Goal: Use online tool/utility: Use online tool/utility

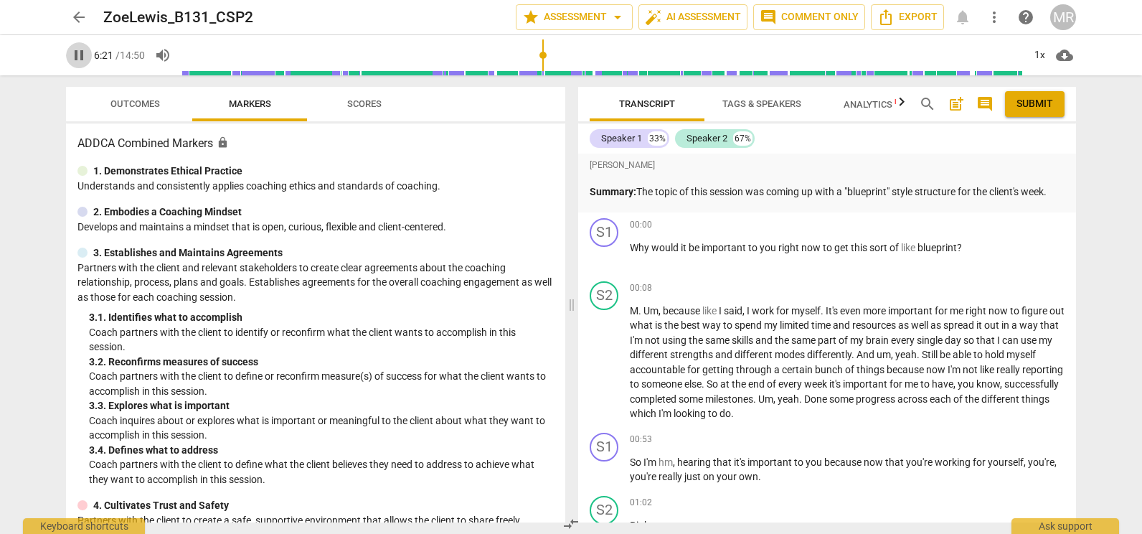
click at [72, 62] on span "pause" at bounding box center [78, 55] width 17 height 17
click at [72, 62] on span "play_arrow" at bounding box center [78, 55] width 17 height 17
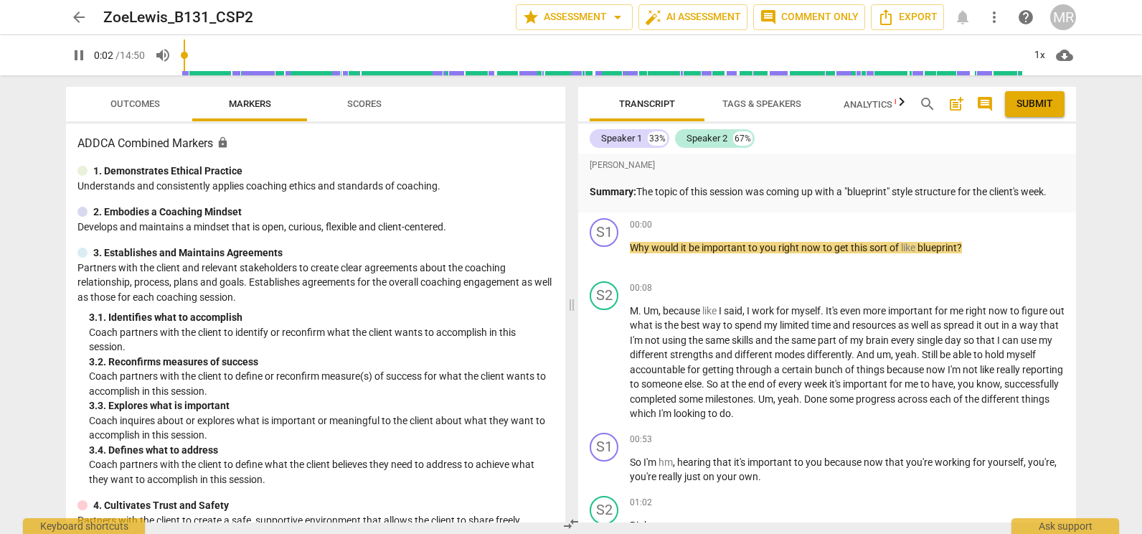
click at [187, 57] on input "range" at bounding box center [603, 55] width 842 height 46
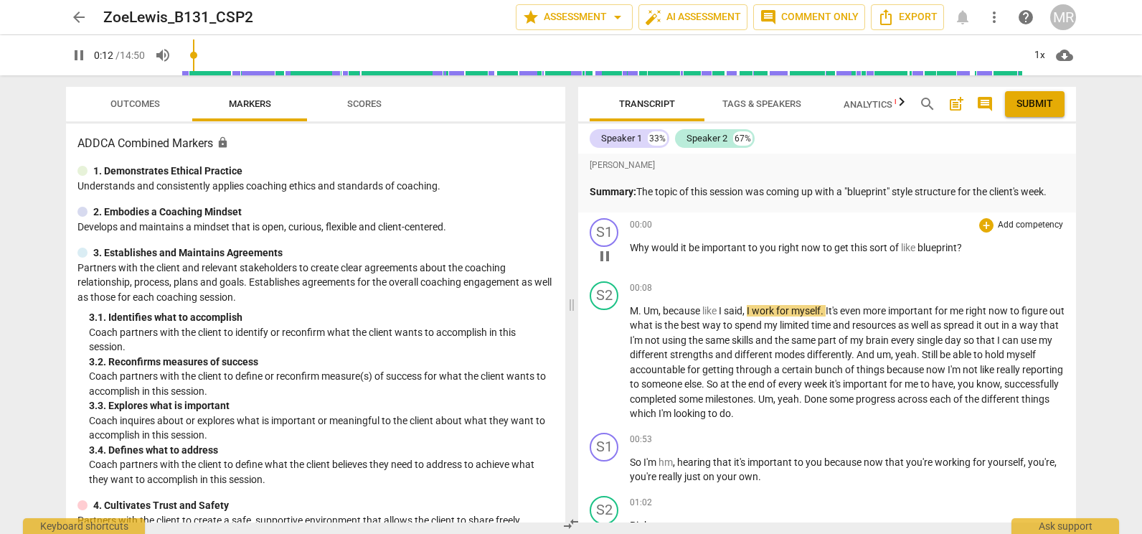
click at [1009, 222] on p "Add competency" at bounding box center [1031, 225] width 68 height 13
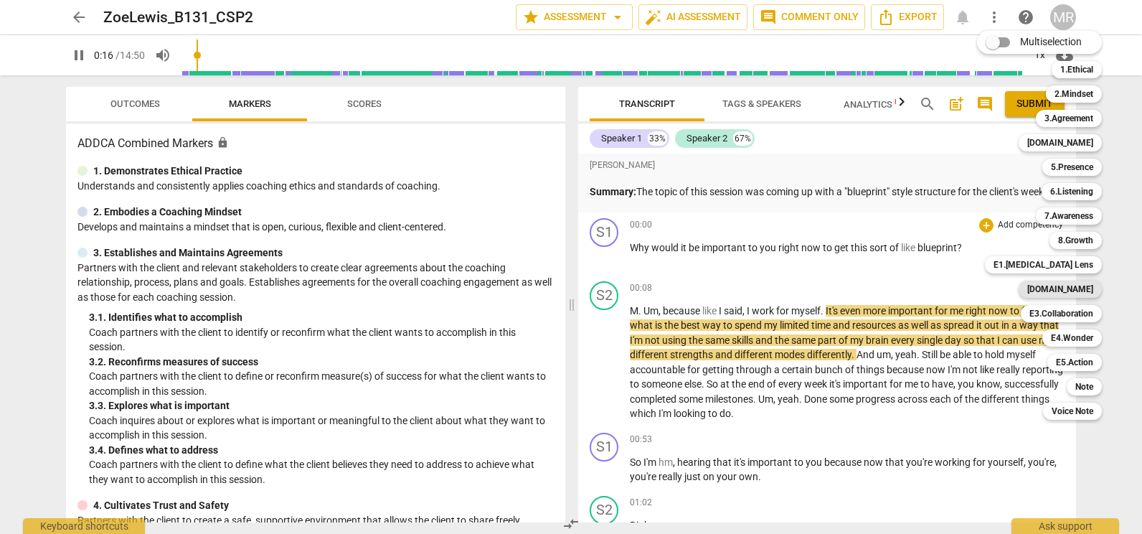
click at [1089, 288] on b "[DOMAIN_NAME]" at bounding box center [1060, 289] width 66 height 17
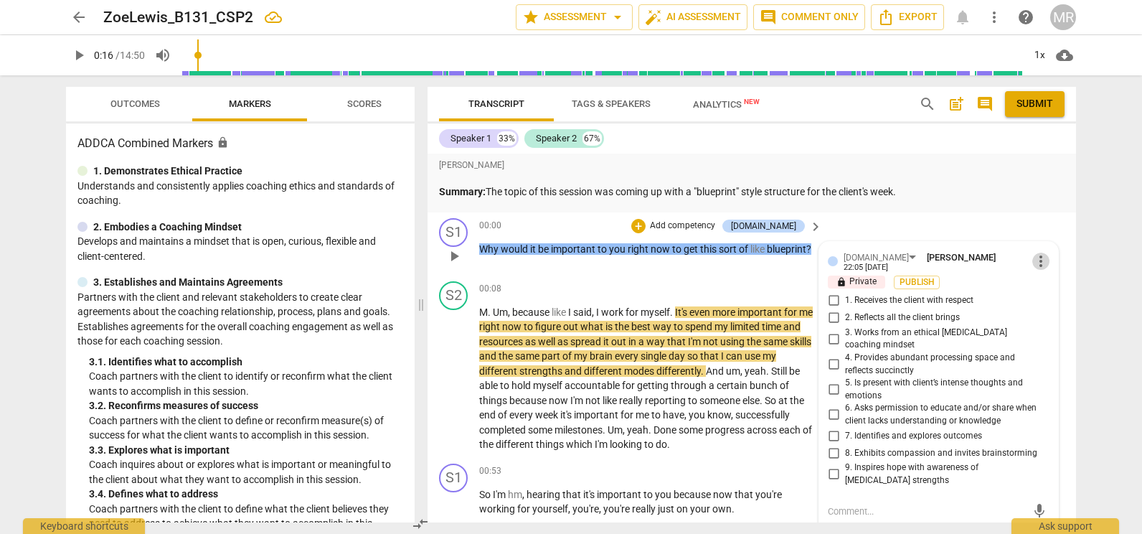
click at [1040, 261] on span "more_vert" at bounding box center [1040, 261] width 17 height 17
click at [1040, 261] on li "Edit" at bounding box center [1052, 258] width 50 height 27
click at [1036, 260] on span "more_vert" at bounding box center [1040, 260] width 17 height 17
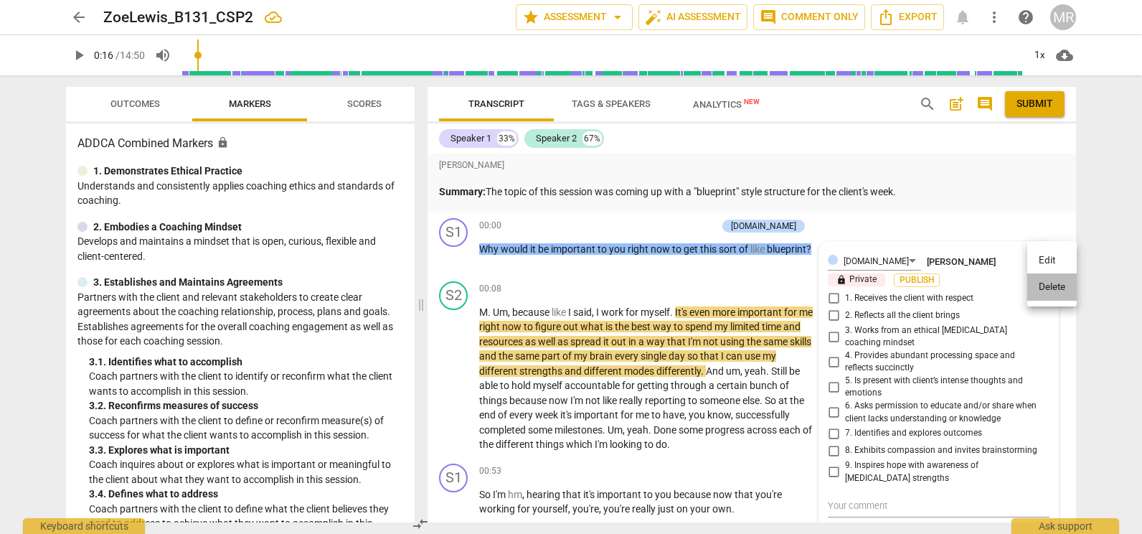
click at [1042, 286] on li "Delete" at bounding box center [1052, 286] width 50 height 27
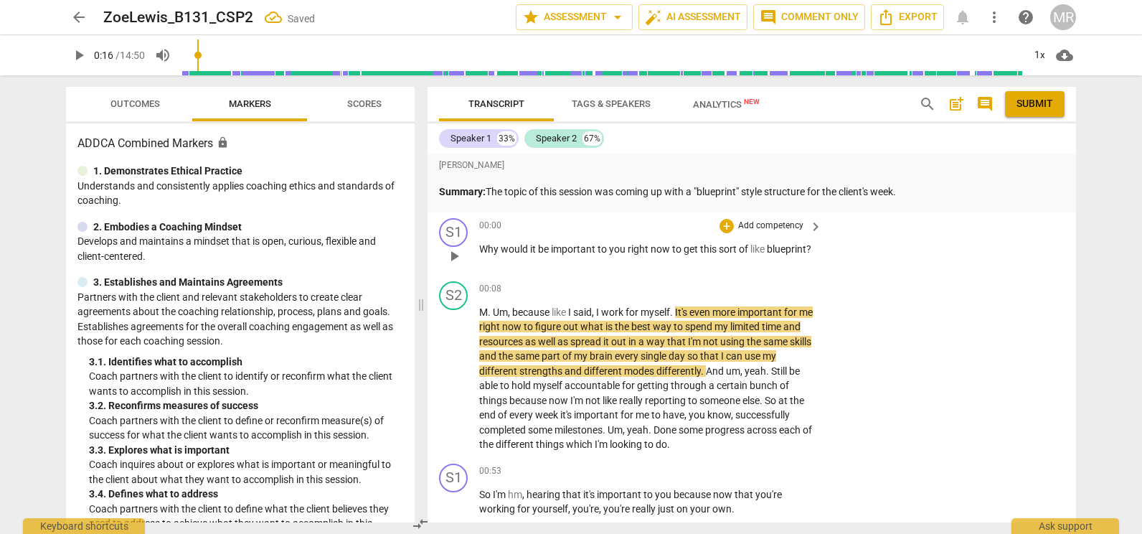
click at [763, 223] on p "Add competency" at bounding box center [771, 226] width 68 height 13
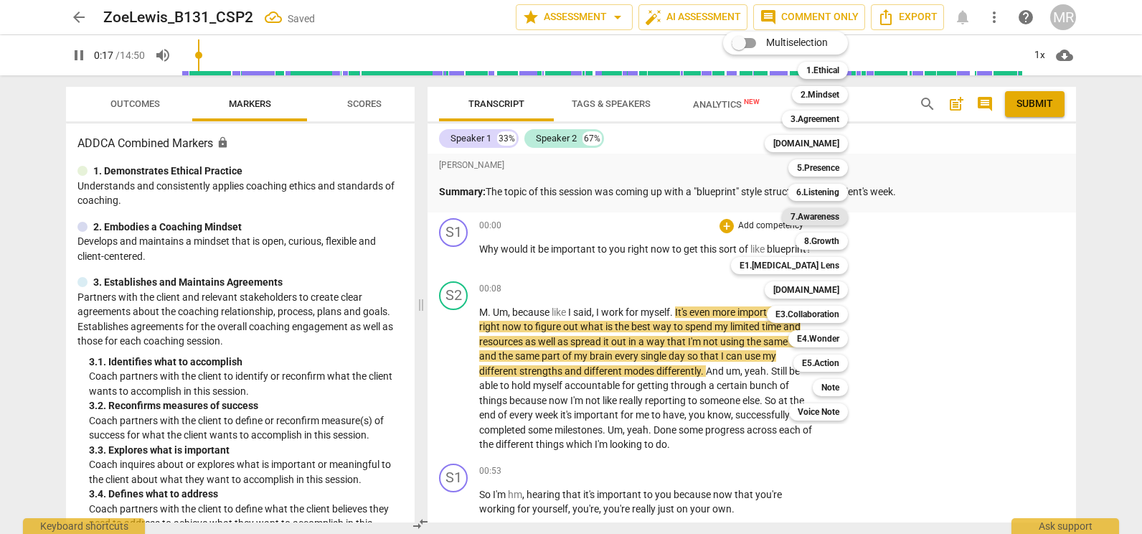
click at [817, 217] on b "7.Awareness" at bounding box center [815, 216] width 49 height 17
type input "18"
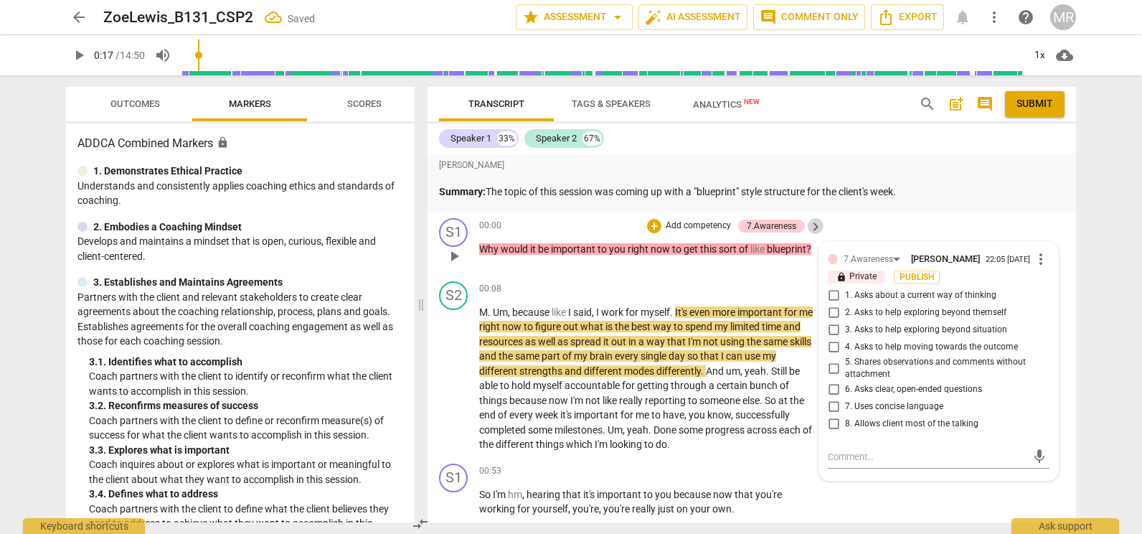
drag, startPoint x: 817, startPoint y: 217, endPoint x: 867, endPoint y: 324, distance: 118.1
click at [867, 276] on div "S1 play_arrow pause 00:00 + Add competency 7.Awareness keyboard_arrow_right Why…" at bounding box center [752, 243] width 649 height 63
click at [832, 295] on input "1. Asks about a current way of thinking" at bounding box center [833, 295] width 23 height 17
checkbox input "true"
click at [835, 390] on input "6. Asks clear, open-ended questions" at bounding box center [833, 389] width 23 height 17
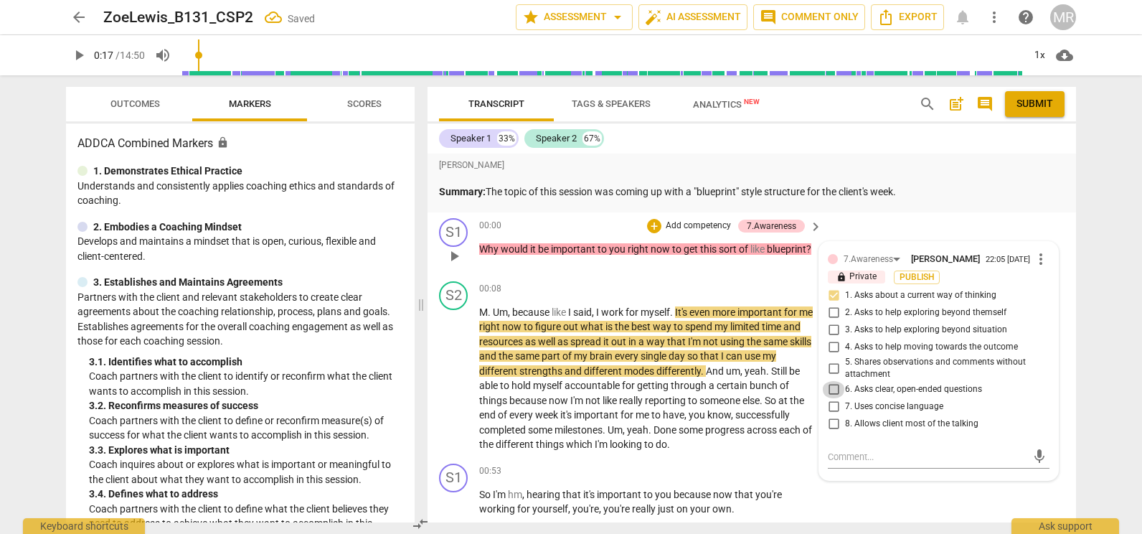
checkbox input "true"
click at [461, 383] on span "play_arrow" at bounding box center [454, 378] width 17 height 17
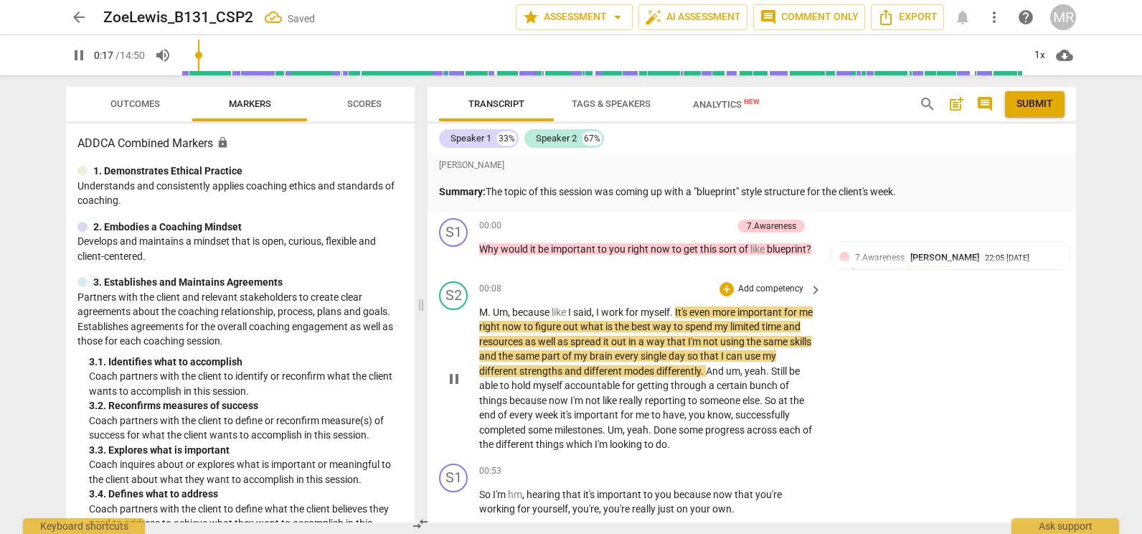
click at [461, 383] on span "pause" at bounding box center [454, 378] width 17 height 17
click at [461, 383] on span "play_arrow" at bounding box center [454, 378] width 17 height 17
click at [0, 0] on span "pause" at bounding box center [0, 0] width 0 height 0
click at [453, 374] on span "play_arrow" at bounding box center [454, 378] width 17 height 17
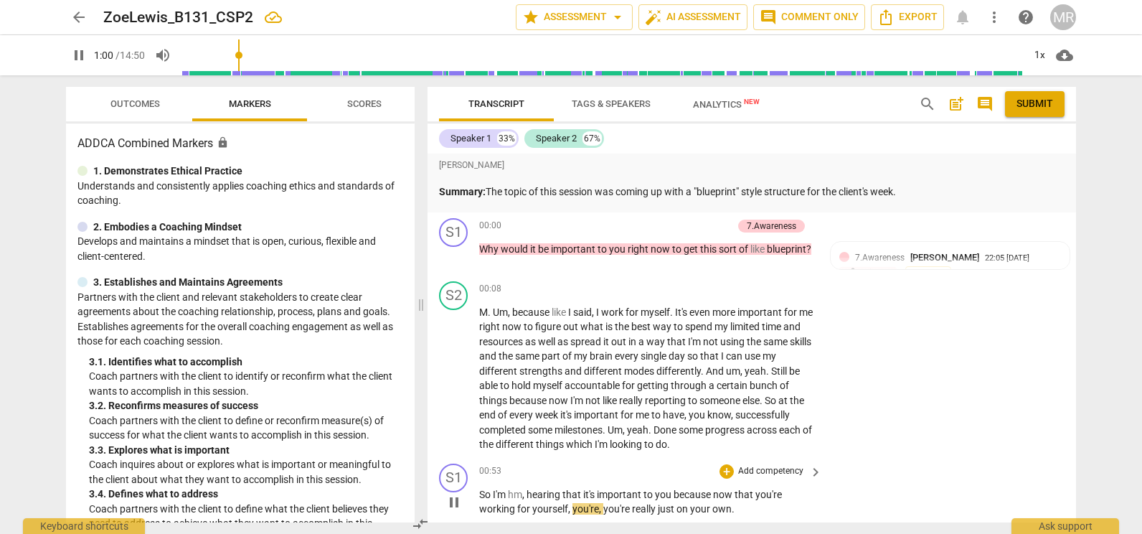
click at [758, 471] on p "Add competency" at bounding box center [771, 471] width 68 height 13
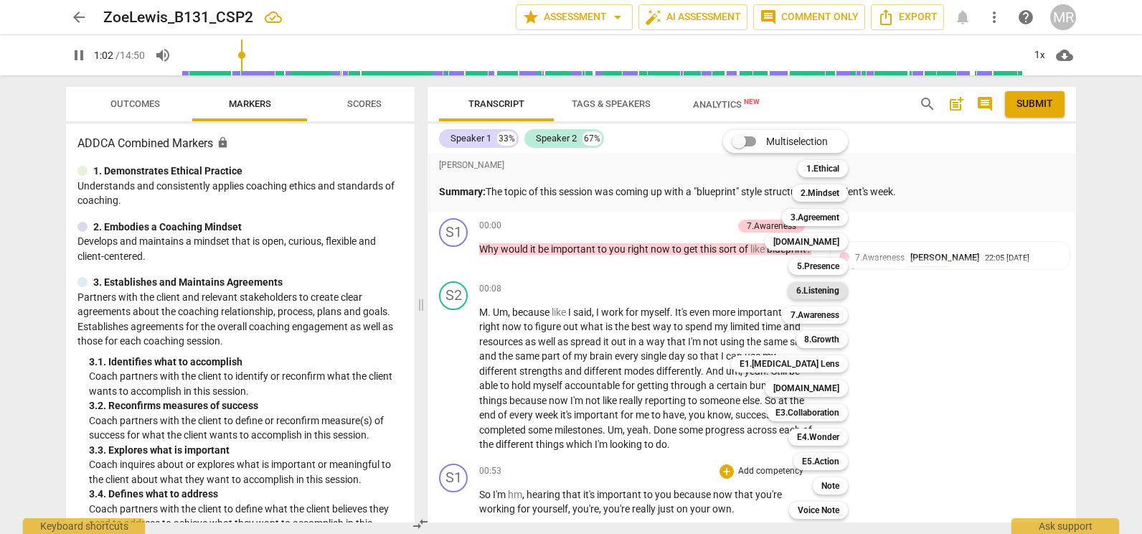
click at [832, 283] on b "6.Listening" at bounding box center [817, 290] width 43 height 17
type input "63"
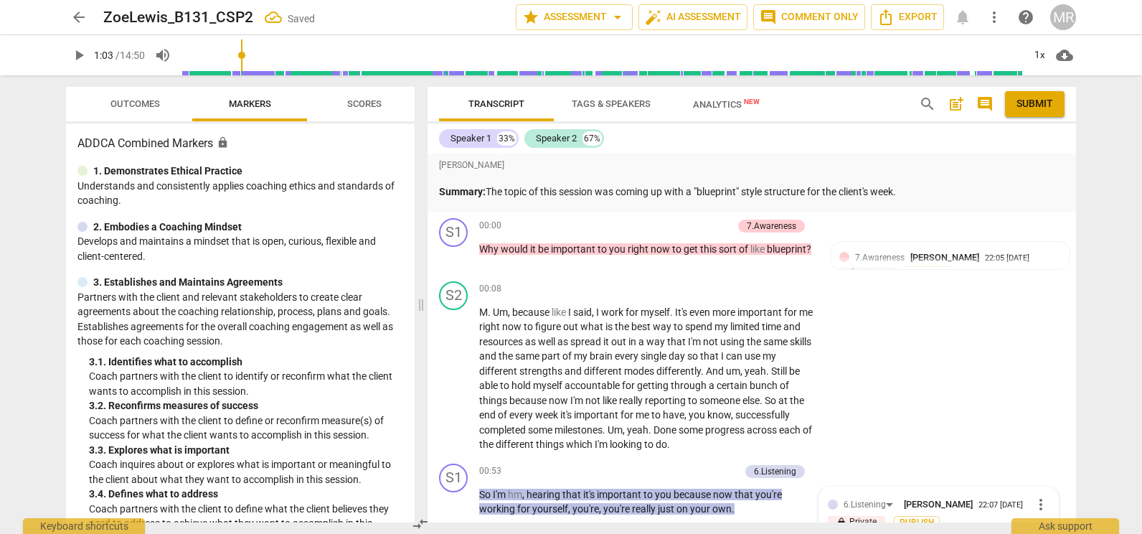
scroll to position [340, 0]
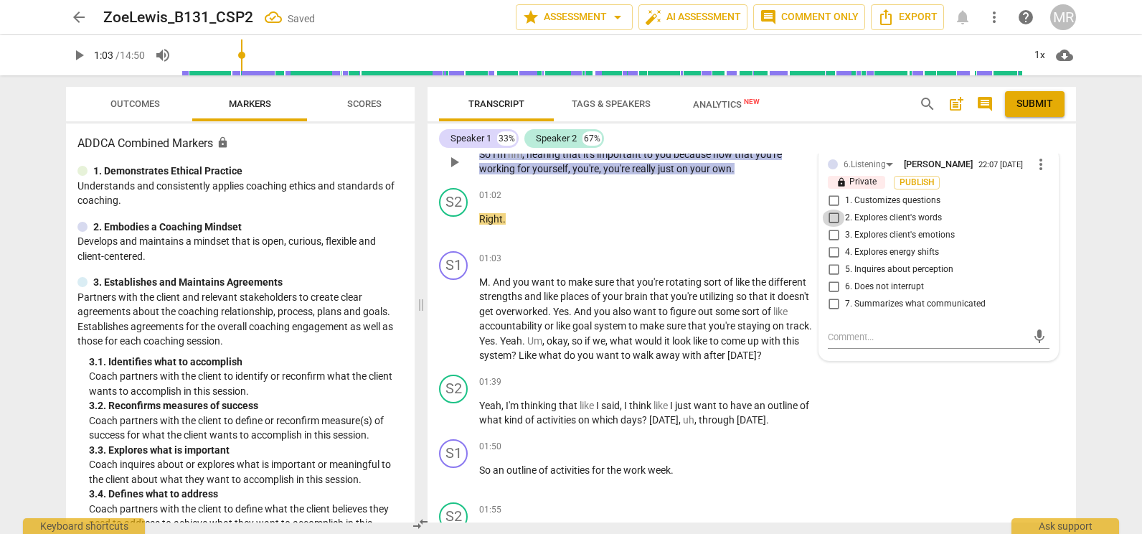
click at [836, 220] on input "2. Explores client's words" at bounding box center [833, 217] width 23 height 17
checkbox input "true"
click at [831, 237] on input "3. Explores client's emotions" at bounding box center [833, 235] width 23 height 17
checkbox input "true"
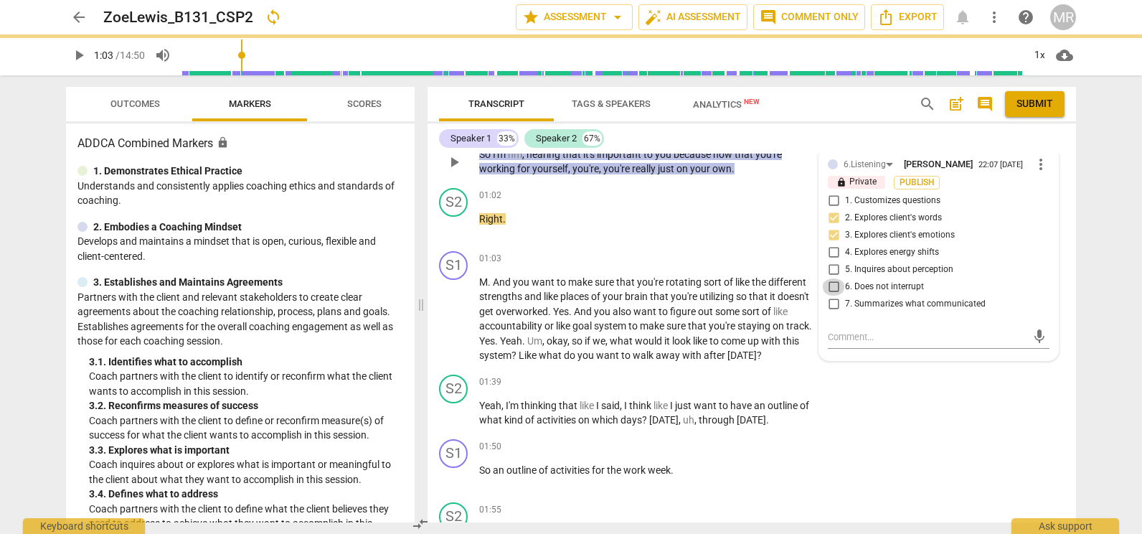
click at [830, 288] on input "6. Does not interrupt" at bounding box center [833, 286] width 23 height 17
checkbox input "true"
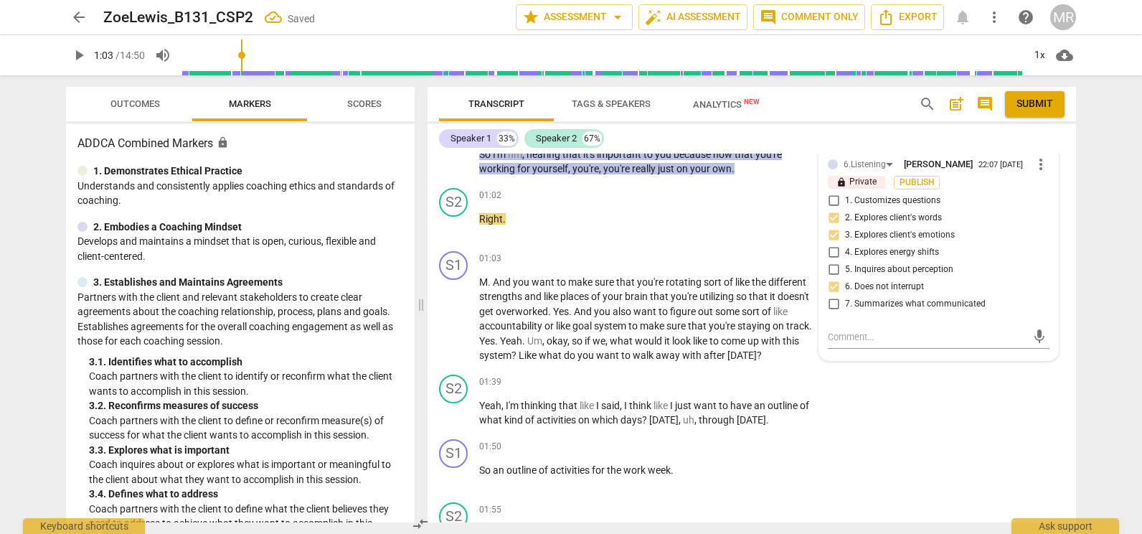
scroll to position [294, 0]
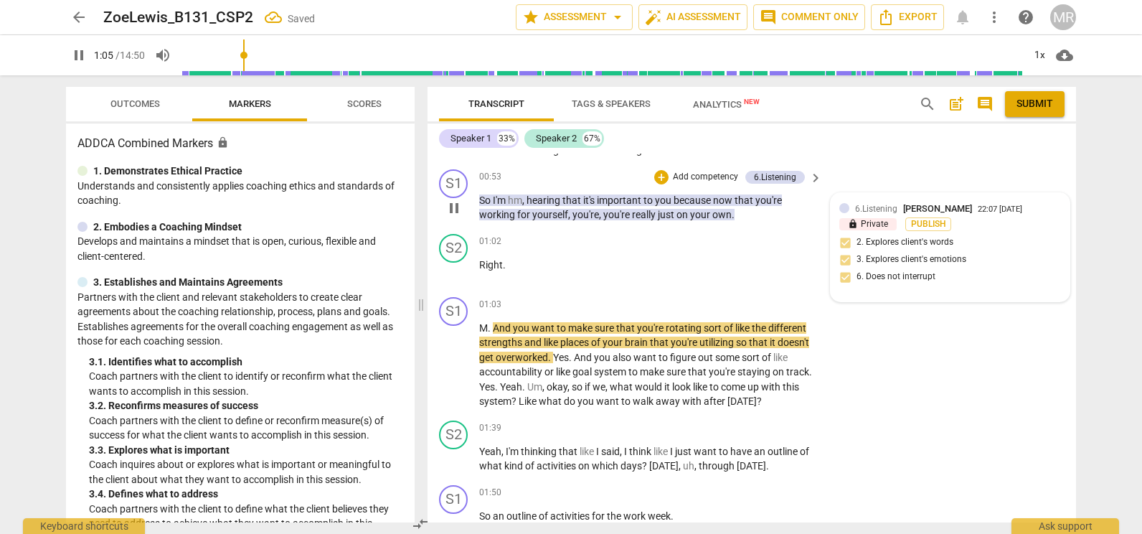
click at [969, 217] on div "6.Listening [PERSON_NAME] 22:07 [DATE] lock Private Publish 2. Explores client'…" at bounding box center [950, 248] width 222 height 92
type input "66"
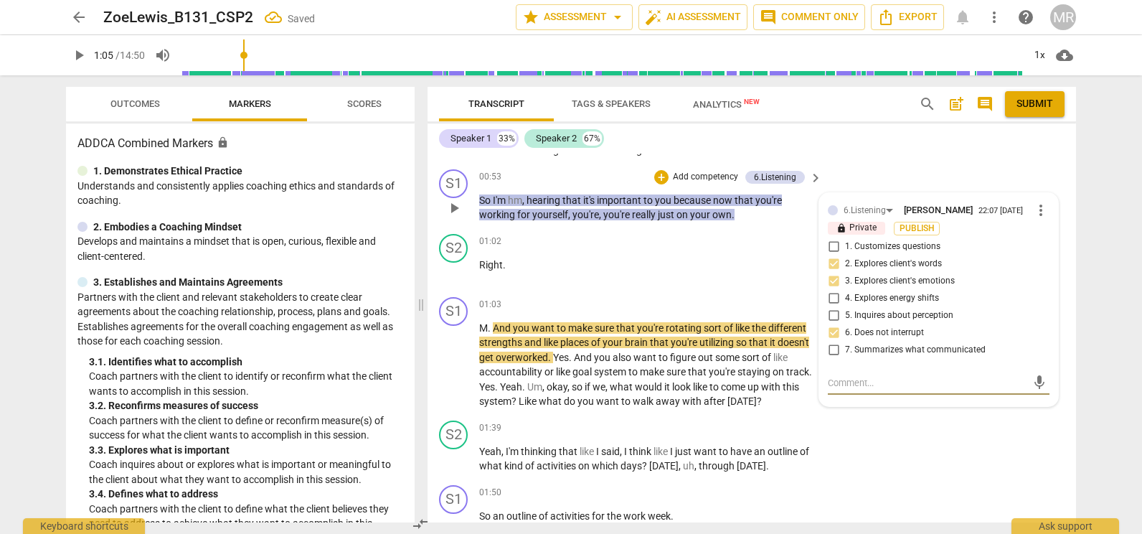
click at [979, 210] on div "22:07 [DATE]" at bounding box center [1001, 211] width 44 height 9
click at [827, 351] on input "7. Summarizes what communicated" at bounding box center [833, 350] width 23 height 17
checkbox input "true"
click at [467, 359] on div "play_arrow pause" at bounding box center [461, 365] width 37 height 79
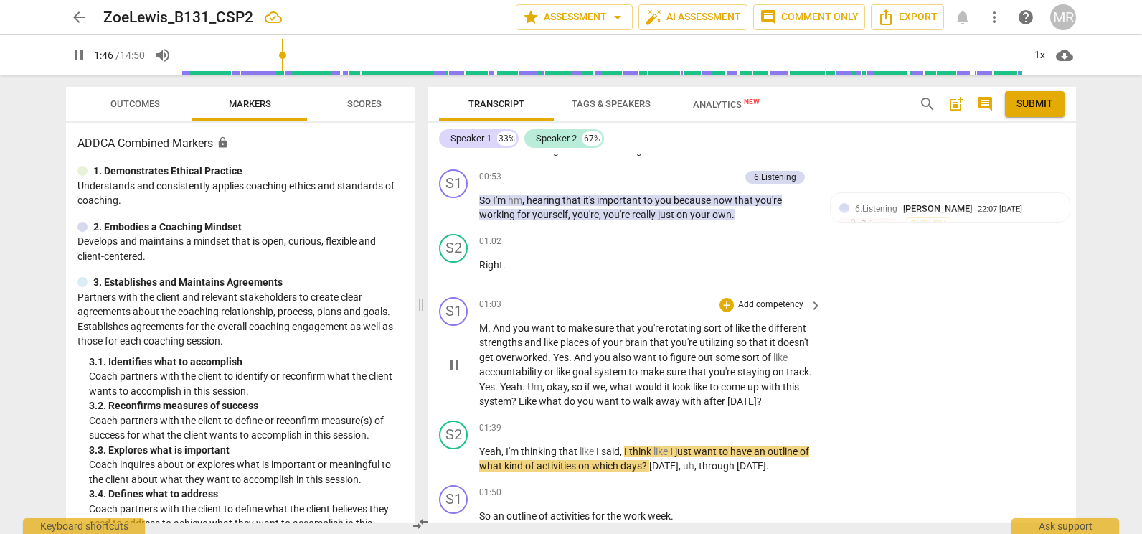
click at [761, 303] on p "Add competency" at bounding box center [771, 304] width 68 height 13
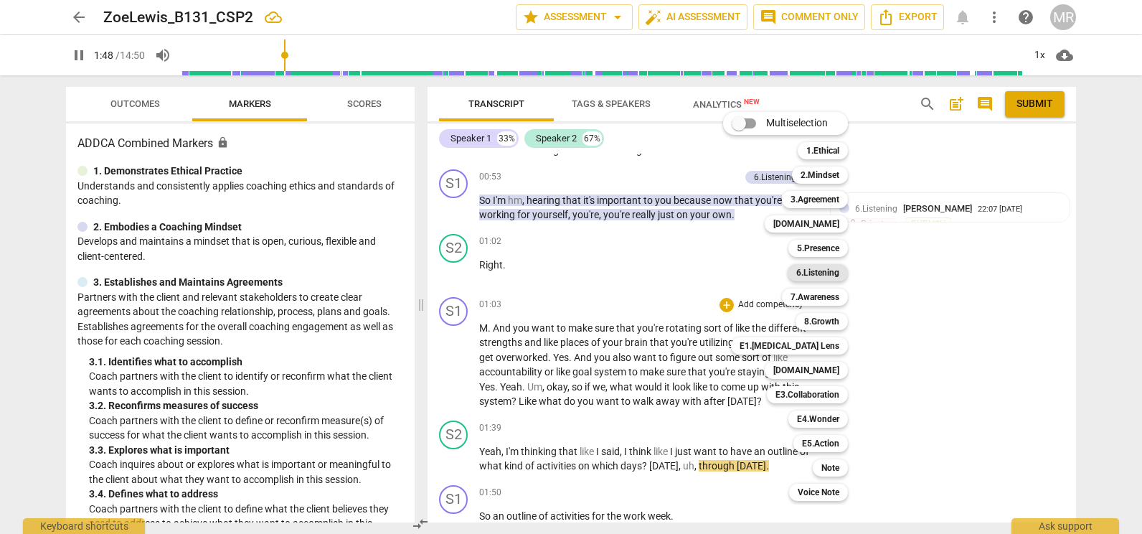
click at [830, 279] on b "6.Listening" at bounding box center [817, 272] width 43 height 17
type input "108"
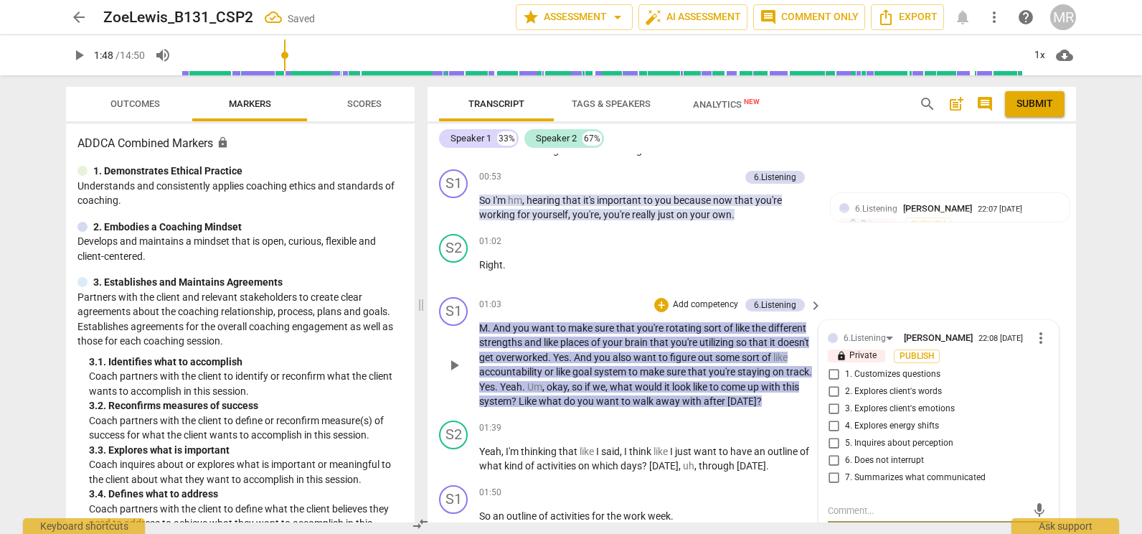
click at [832, 395] on input "2. Explores client's words" at bounding box center [833, 391] width 23 height 17
checkbox input "true"
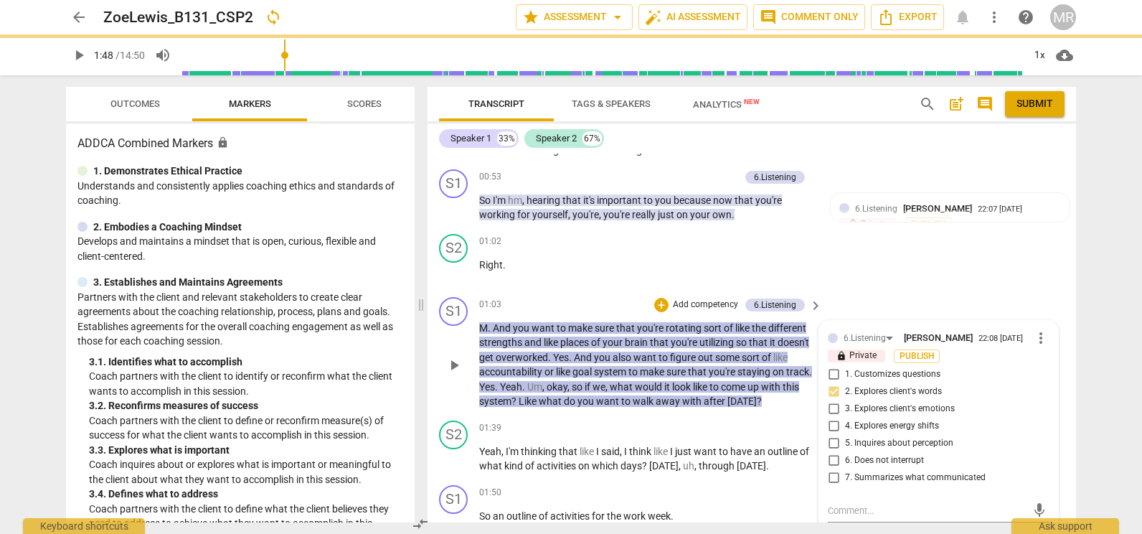
click at [706, 303] on p "Add competency" at bounding box center [706, 304] width 68 height 13
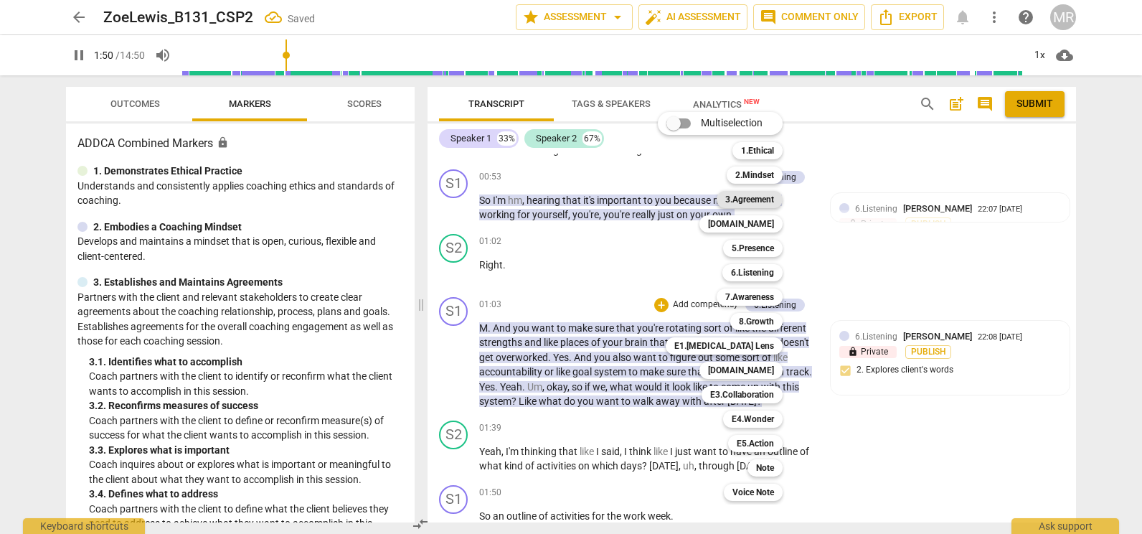
click at [751, 197] on b "3.Agreement" at bounding box center [749, 199] width 49 height 17
type input "110"
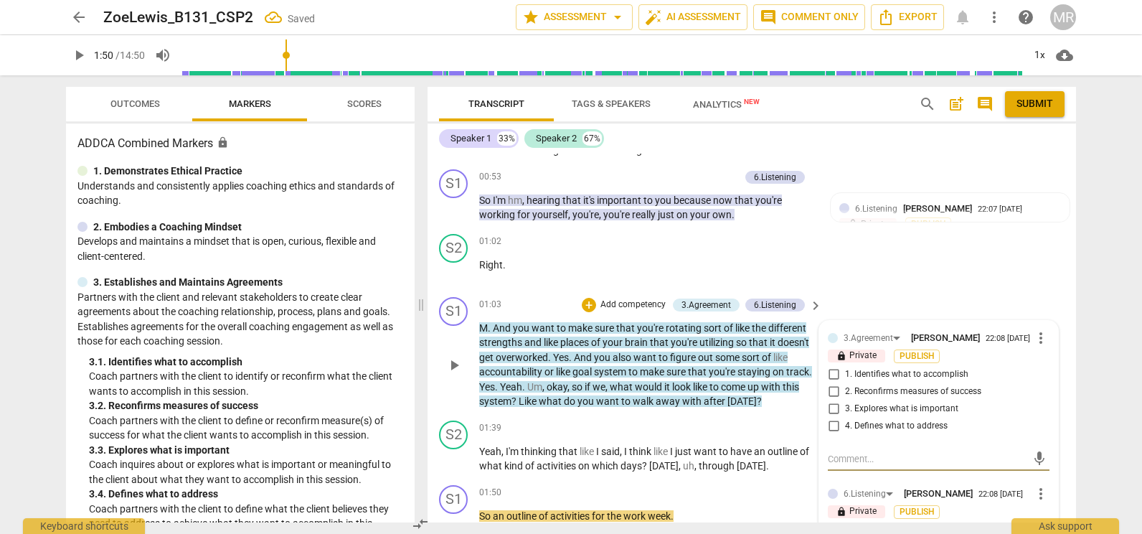
click at [832, 375] on input "1. Identifies what to accomplish" at bounding box center [833, 374] width 23 height 17
checkbox input "true"
click at [832, 396] on input "2. Reconfirms measures of success" at bounding box center [833, 391] width 23 height 17
checkbox input "true"
click at [832, 427] on input "4. Defines what to address" at bounding box center [833, 426] width 23 height 17
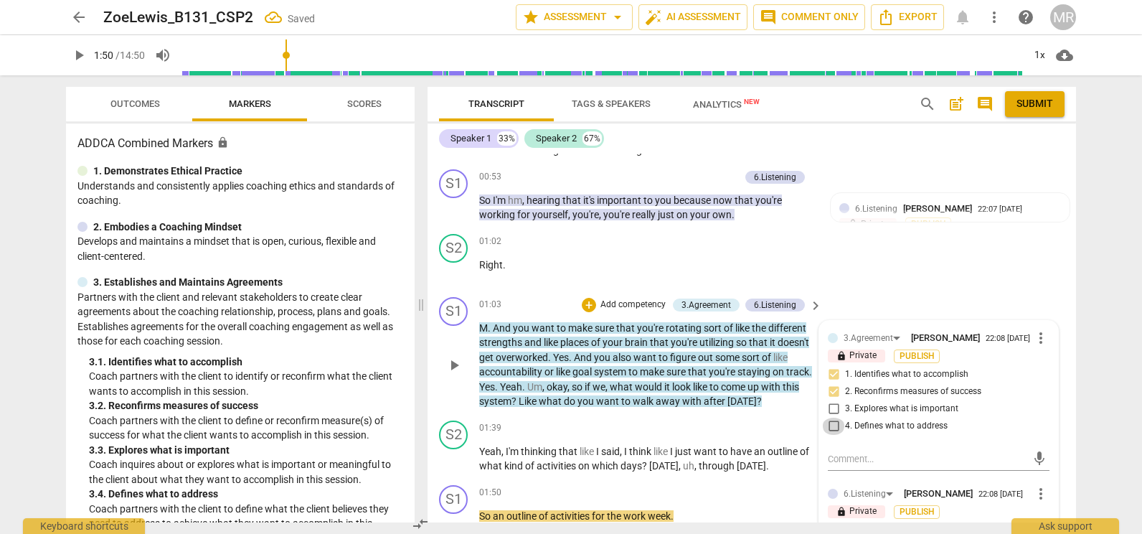
checkbox input "true"
click at [450, 463] on span "play_arrow" at bounding box center [454, 459] width 17 height 17
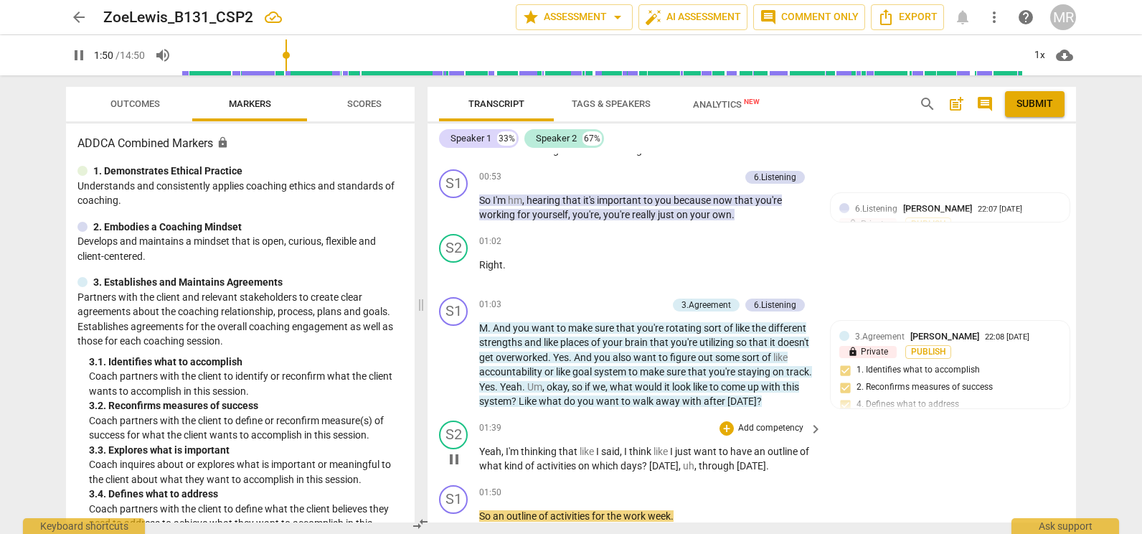
click at [450, 463] on div "play_arrow pause" at bounding box center [461, 459] width 37 height 20
click at [747, 494] on p "Add competency" at bounding box center [771, 492] width 68 height 13
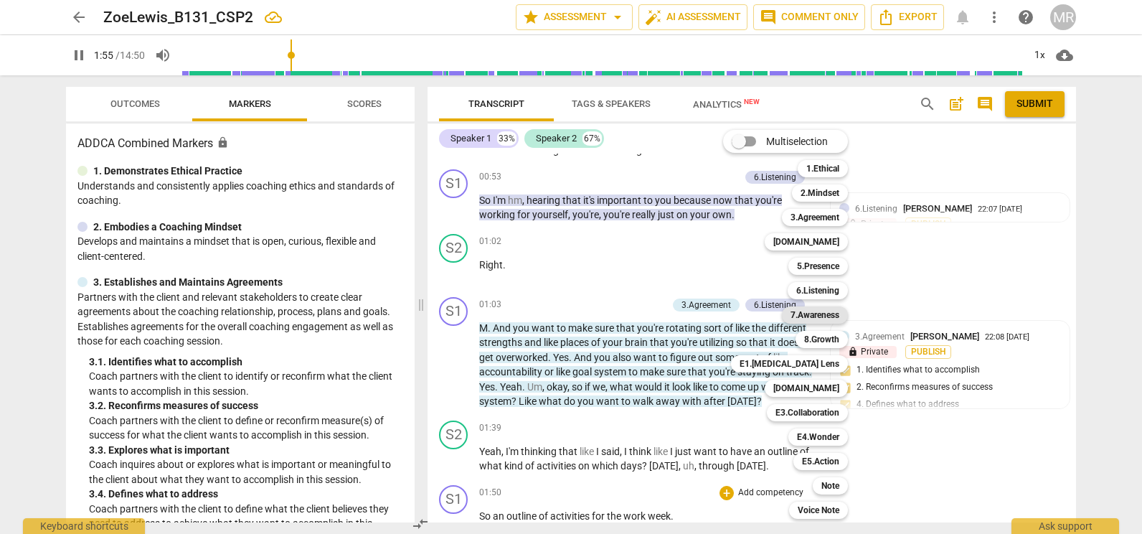
scroll to position [715, 0]
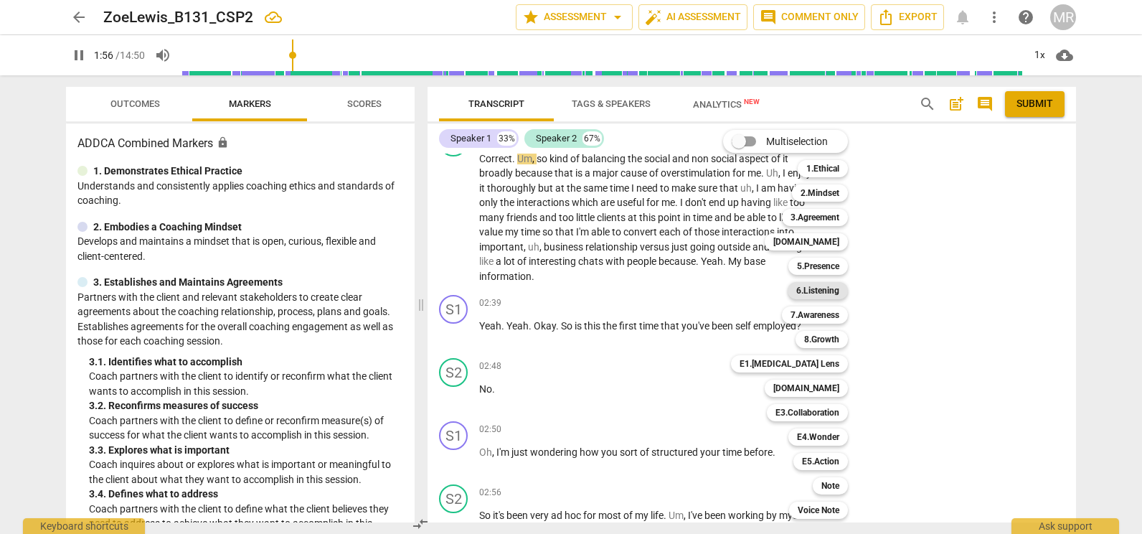
click at [821, 285] on b "6.Listening" at bounding box center [817, 290] width 43 height 17
type input "117"
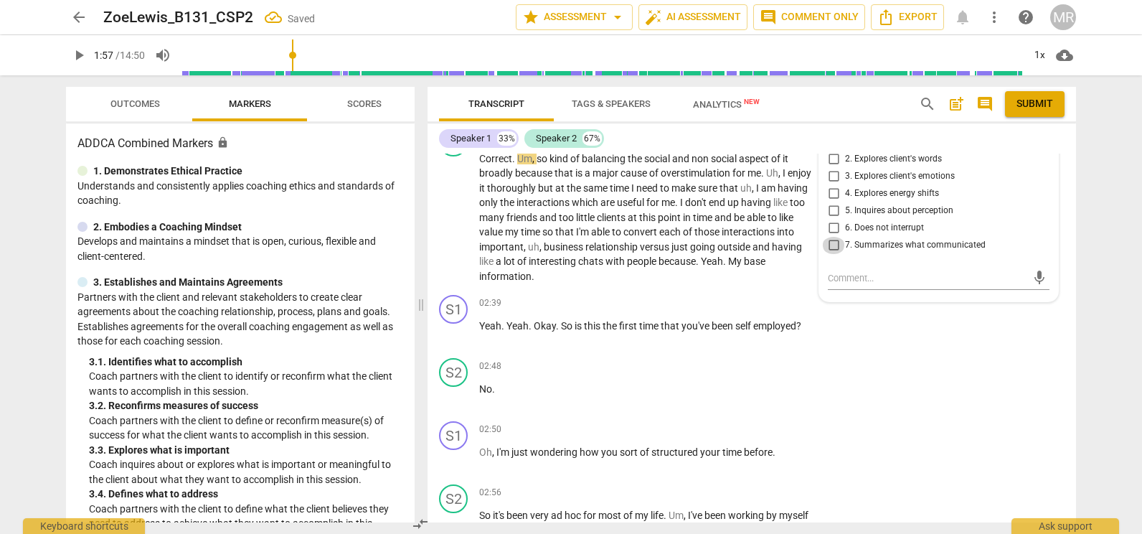
click at [832, 249] on input "7. Summarizes what communicated" at bounding box center [833, 245] width 23 height 17
checkbox input "true"
click at [762, 293] on div "S1 play_arrow pause 02:39 + Add competency keyboard_arrow_right Yeah . Yeah . O…" at bounding box center [752, 320] width 649 height 63
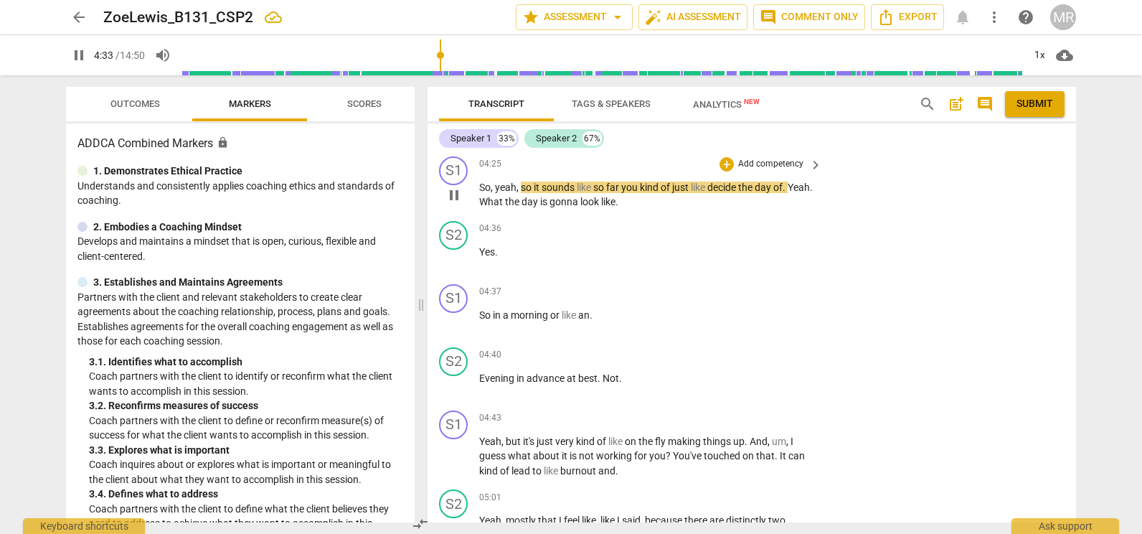
scroll to position [1427, 0]
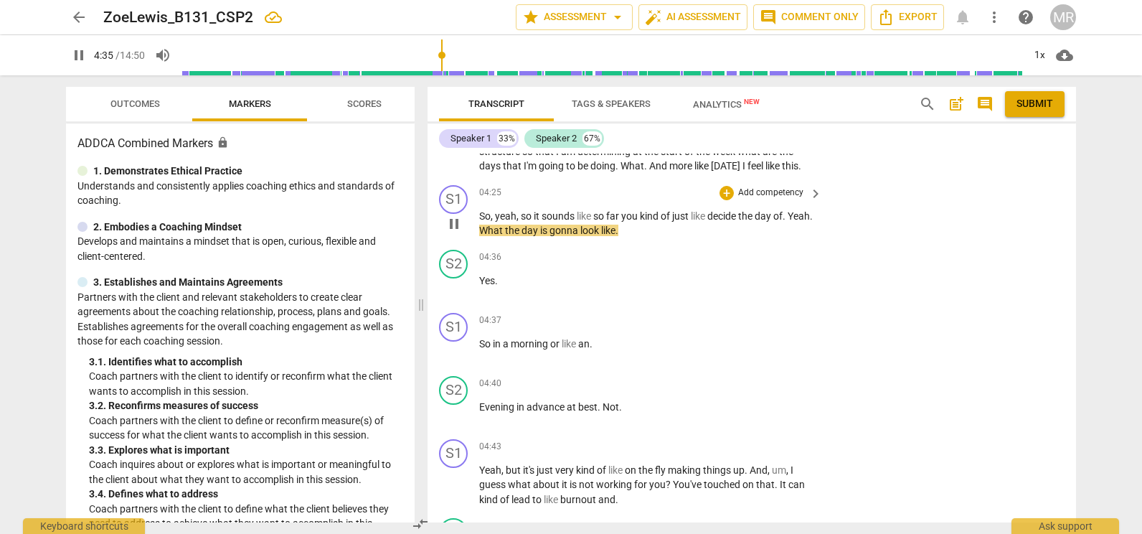
click at [768, 195] on p "Add competency" at bounding box center [771, 193] width 68 height 13
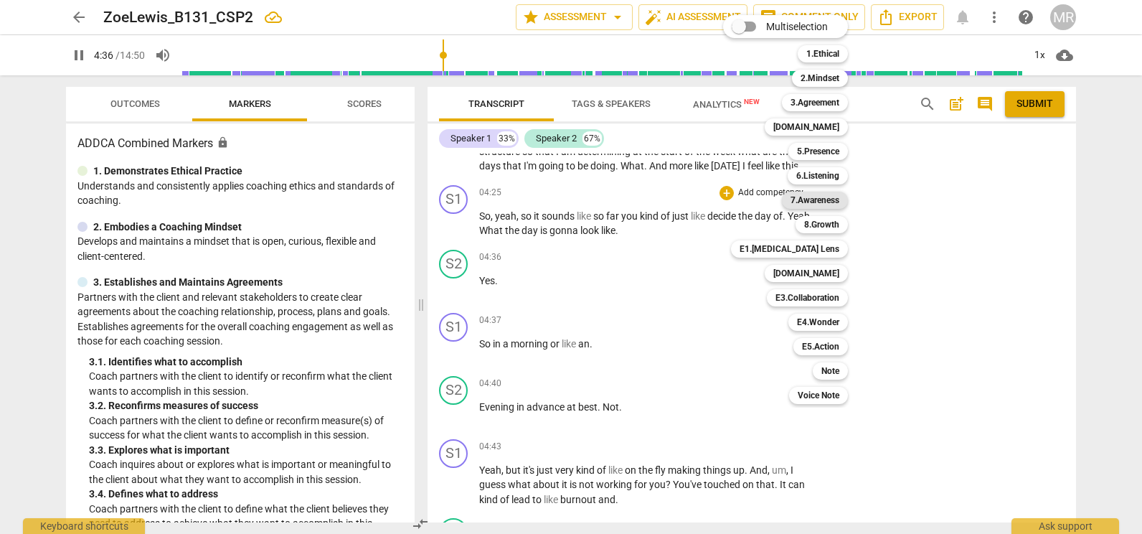
click at [810, 199] on b "7.Awareness" at bounding box center [815, 200] width 49 height 17
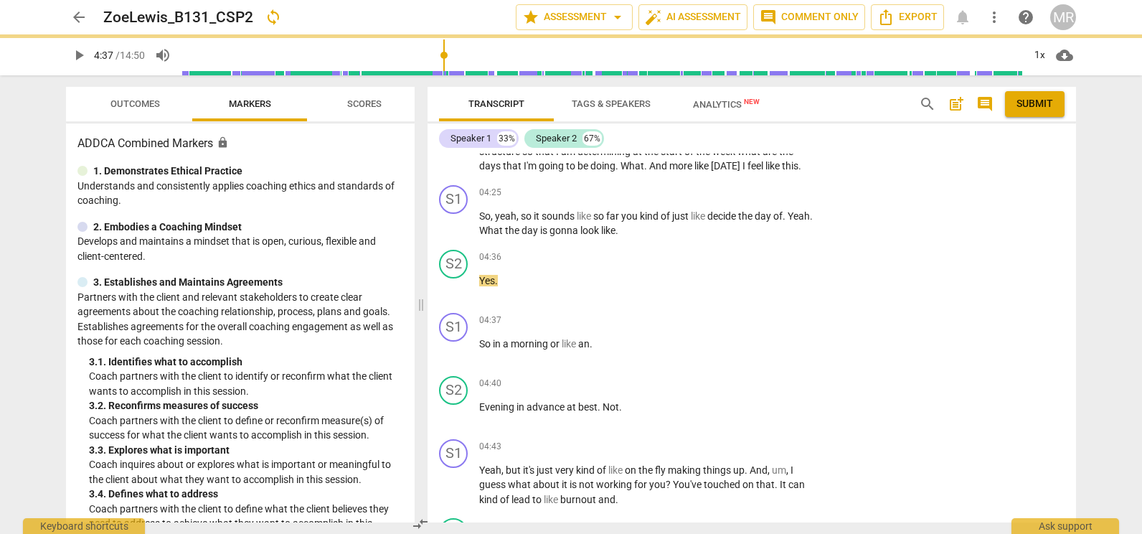
type input "277"
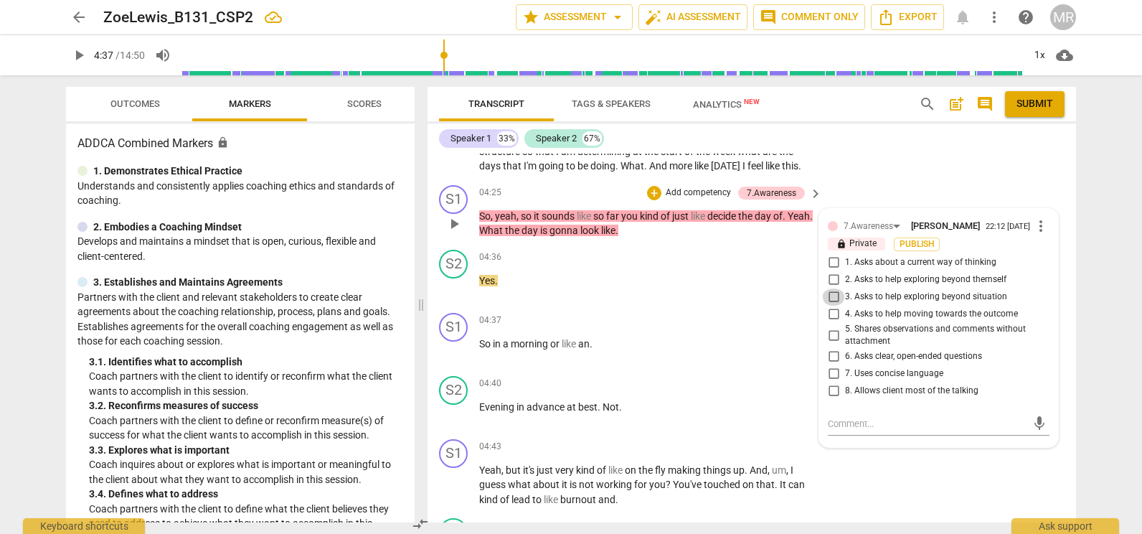
click at [832, 295] on input "3. Asks to help exploring beyond situation" at bounding box center [833, 296] width 23 height 17
checkbox input "true"
click at [832, 391] on input "8. Allows client most of the talking" at bounding box center [833, 390] width 23 height 17
checkbox input "true"
click at [848, 424] on textarea at bounding box center [927, 424] width 199 height 14
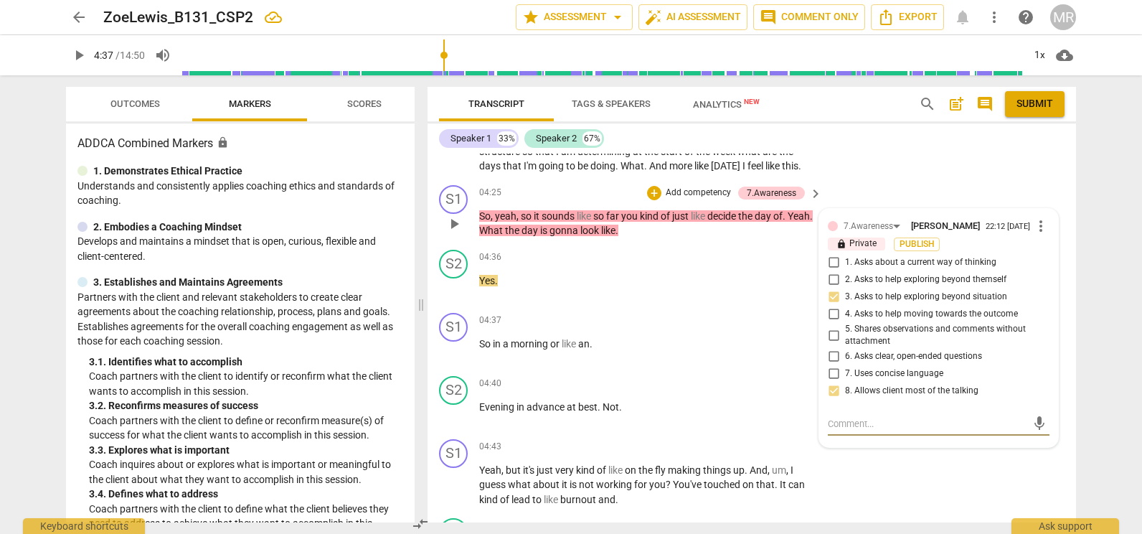
type textarea "T"
type textarea "Y"
type textarea "Yo"
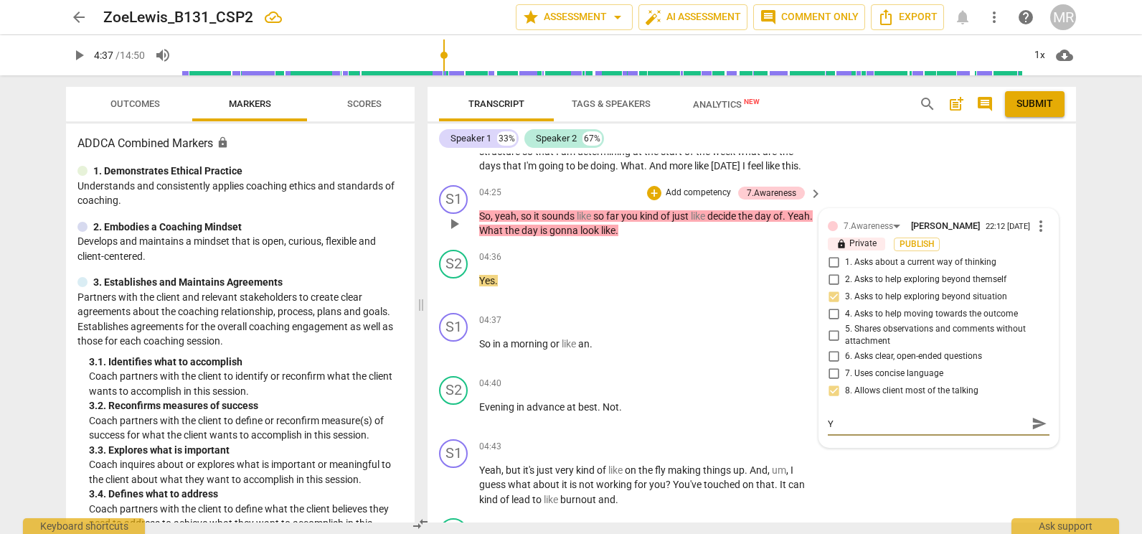
type textarea "Yo"
type textarea "You"
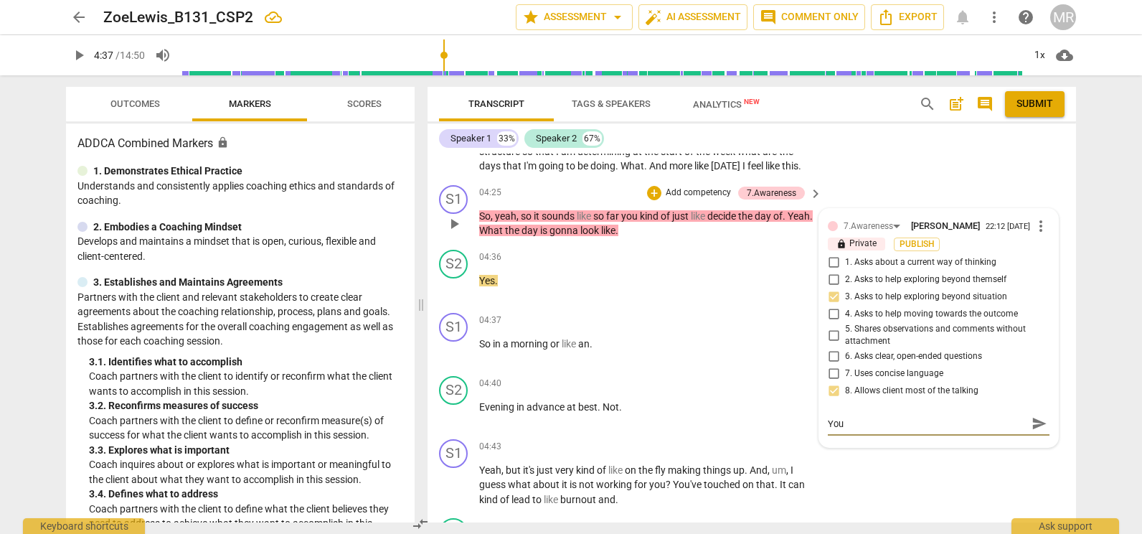
type textarea "You a"
type textarea "You"
type textarea "You h"
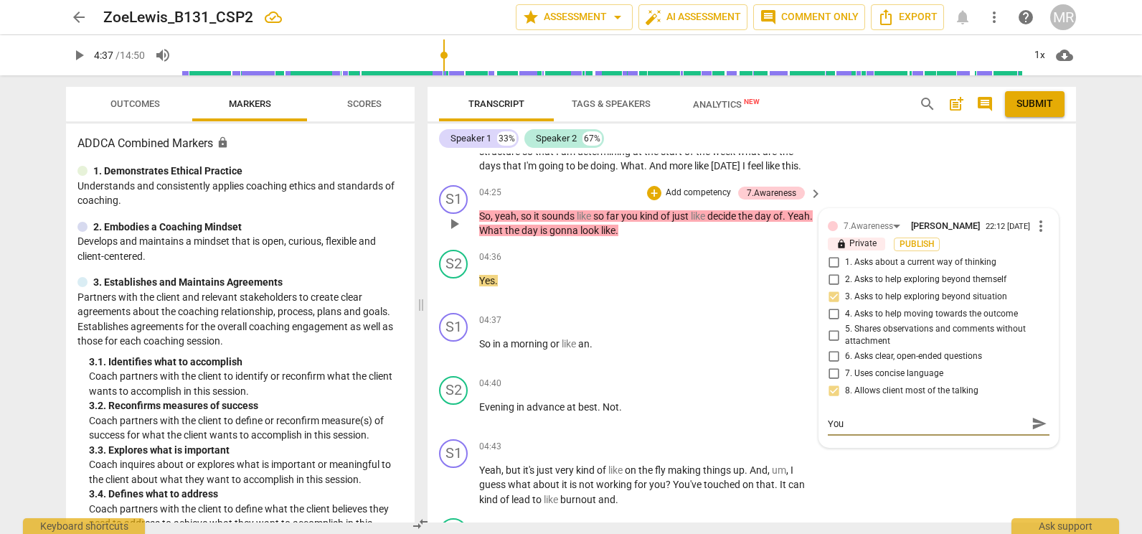
type textarea "You h"
type textarea "You ha"
type textarea "You hav"
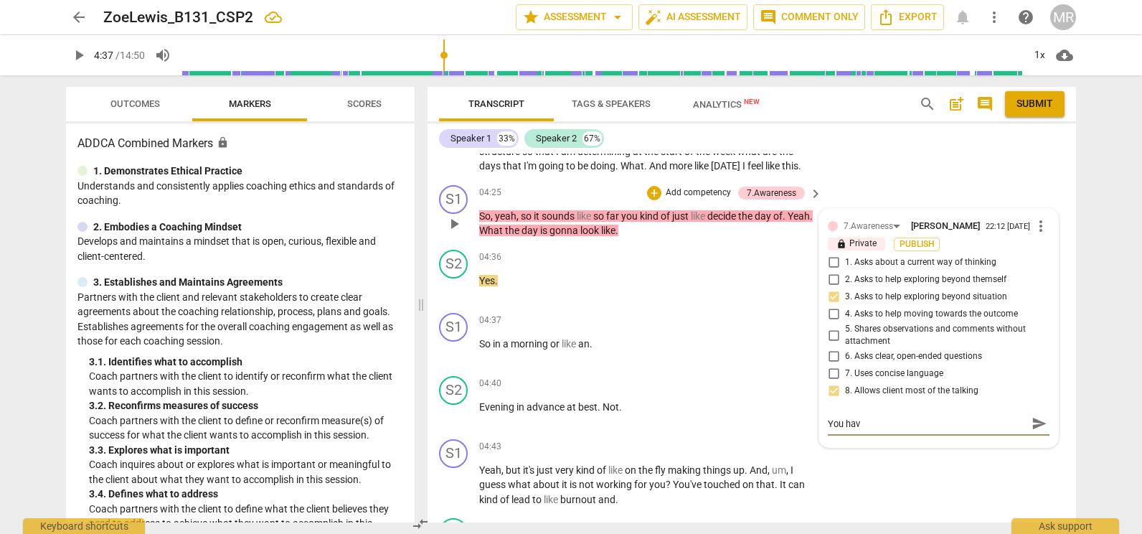
type textarea "You have"
type textarea "You have a"
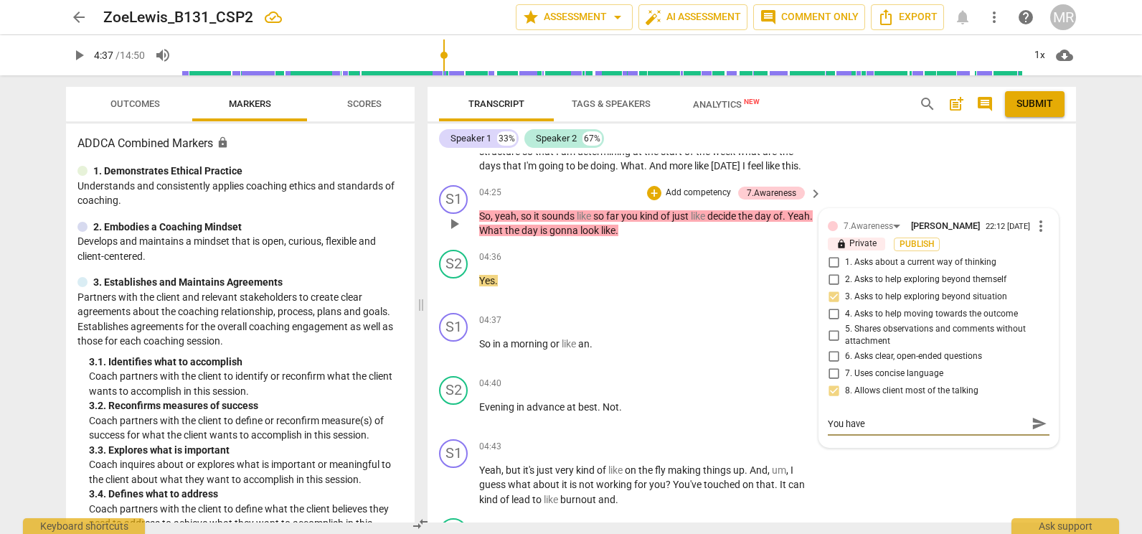
type textarea "You have a"
type textarea "You have a g"
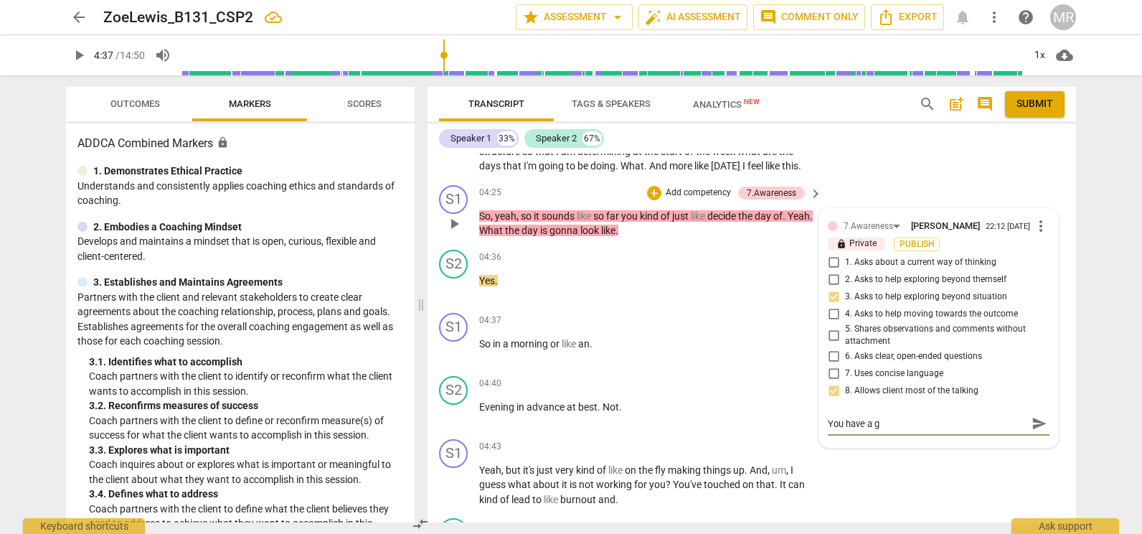
type textarea "You have a gr"
type textarea "You have a gre"
type textarea "You have a grea"
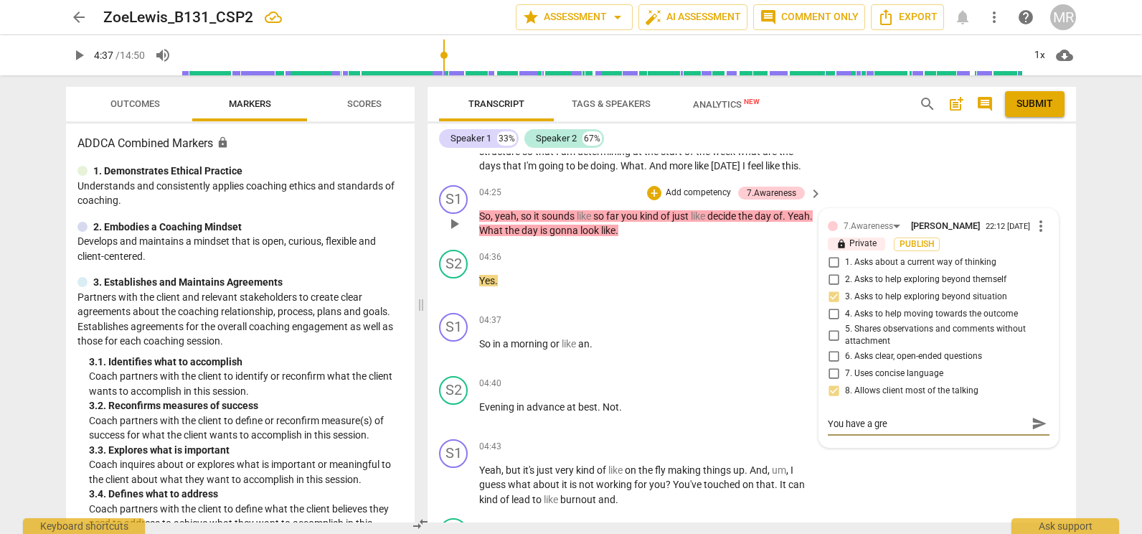
type textarea "You have a grea"
type textarea "You have a great"
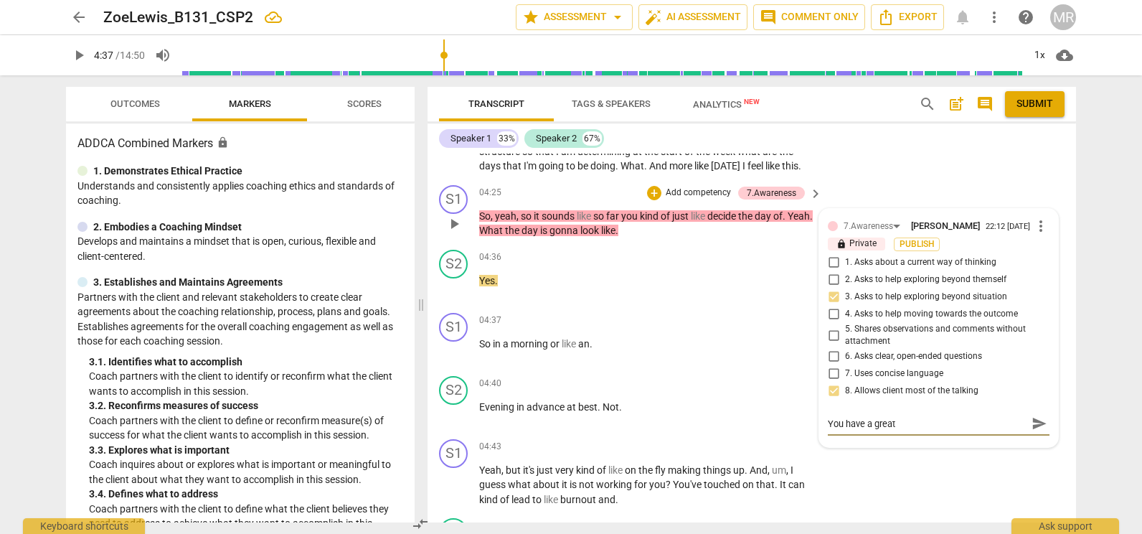
type textarea "You have a great p"
type textarea "You have a great pr"
type textarea "You have a great pre"
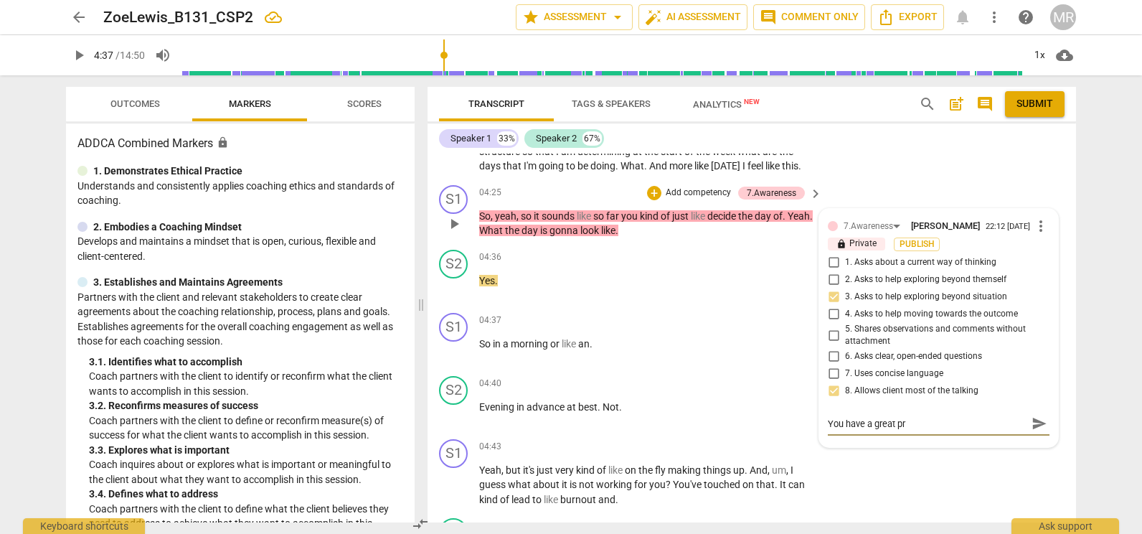
type textarea "You have a great pre"
type textarea "You have a great pres"
type textarea "You have a great prese"
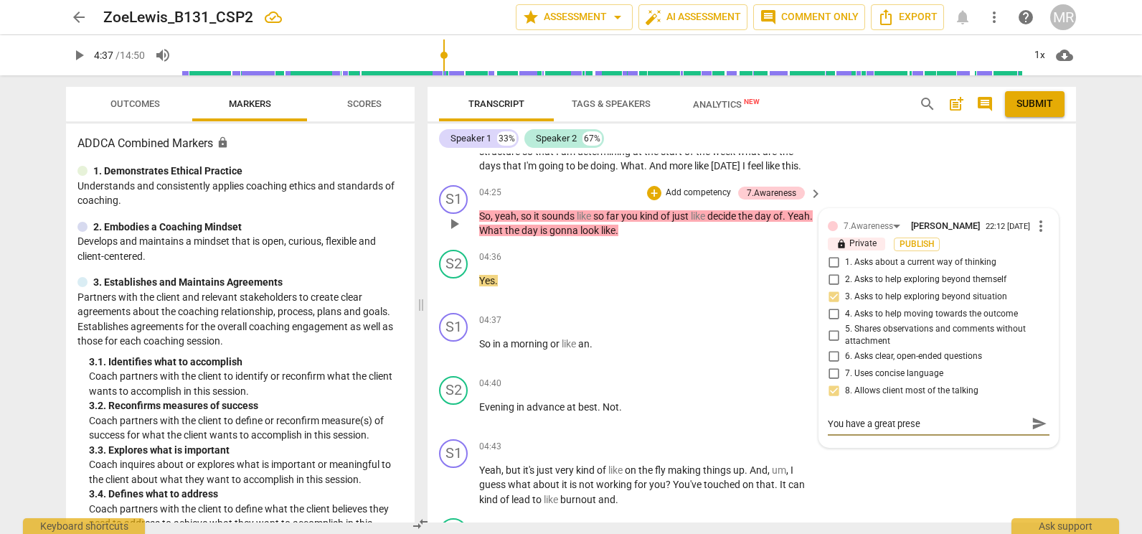
type textarea "You have a great presen"
type textarea "You have a great presenc"
type textarea "You have a great presence"
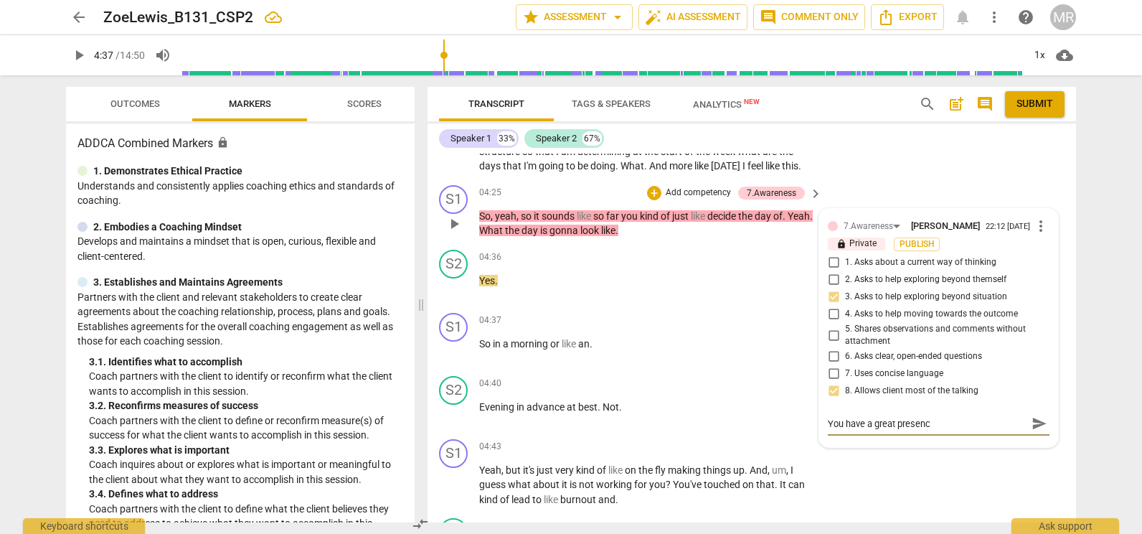
type textarea "You have a great presence"
type textarea "You have a great presence,"
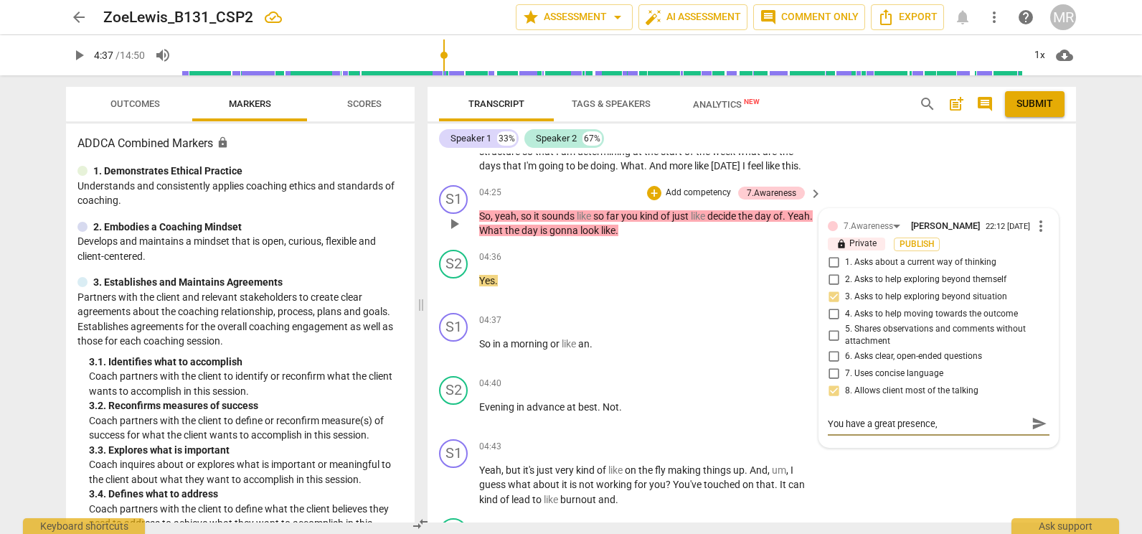
type textarea "You have a great presence, a"
type textarea "You have a great presence, an"
type textarea "You have a great presence, and"
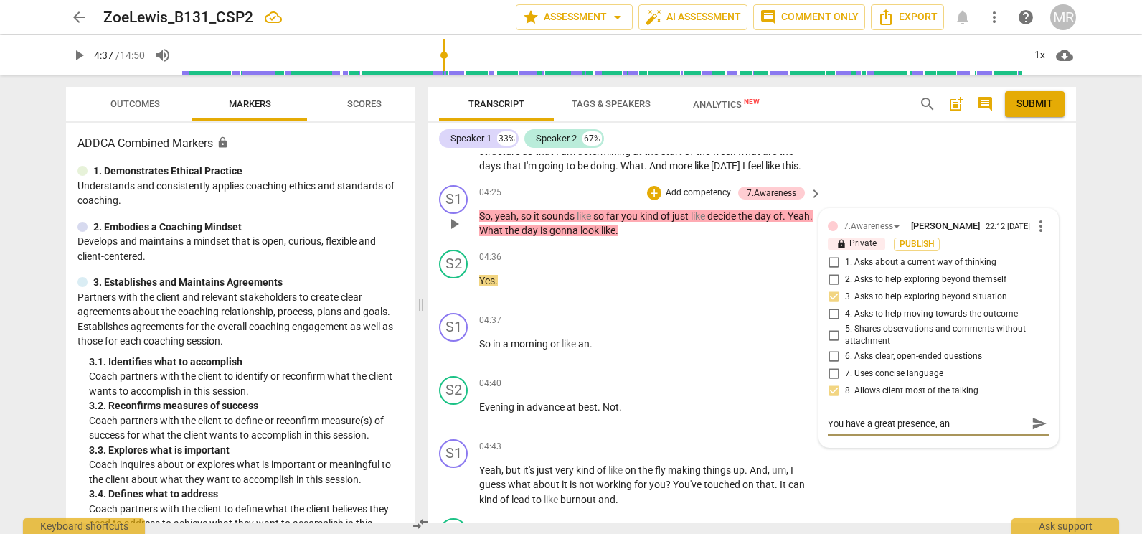
type textarea "You have a great presence, and"
type textarea "You have a great presence, and a"
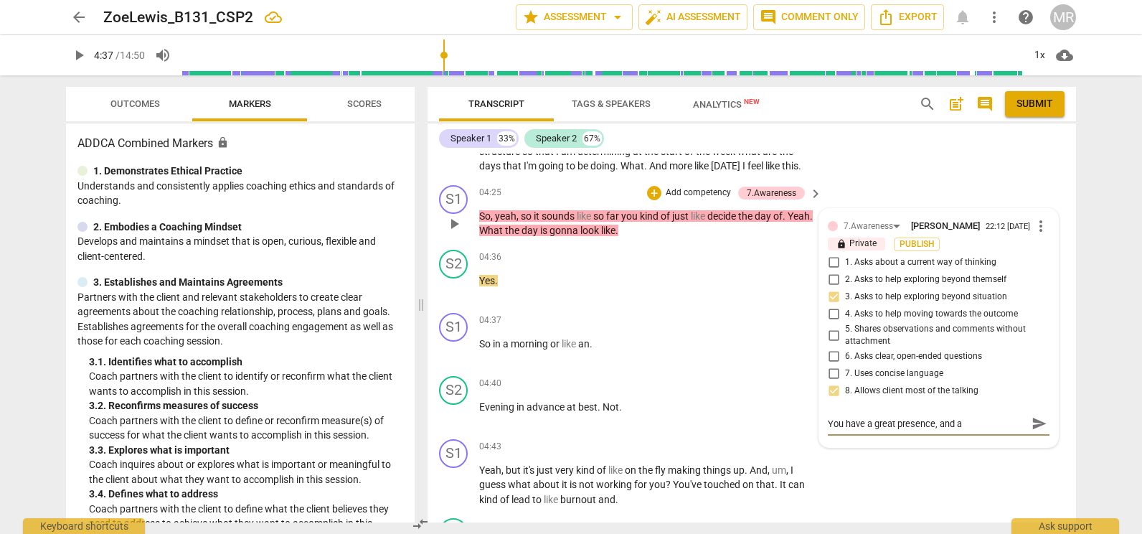
type textarea "You have a great presence, and ar"
type textarea "You have a great presence, and are"
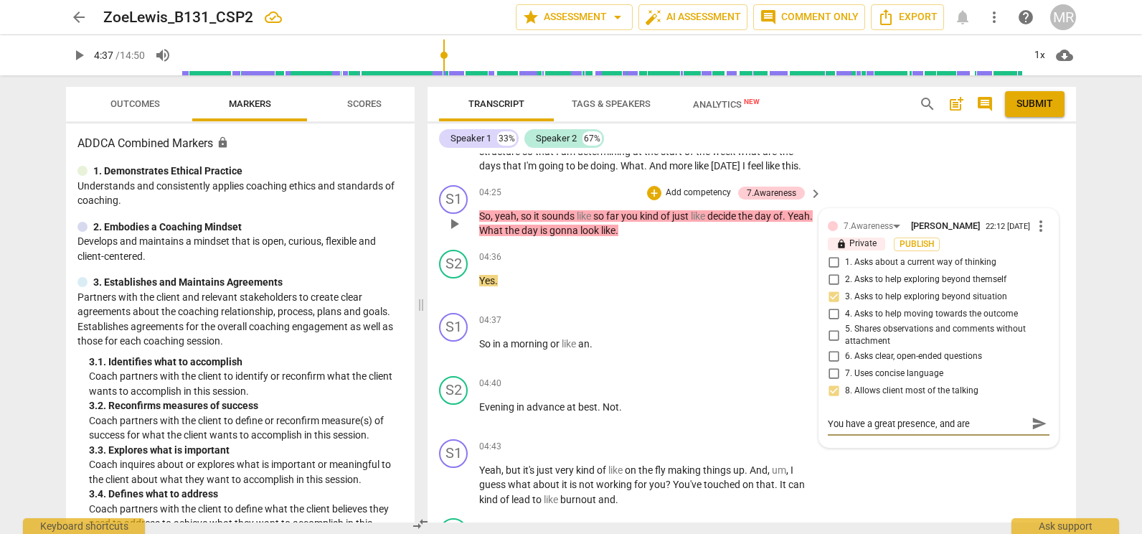
type textarea "You have a great presence, and are"
type textarea "You have a great presence, and are a"
type textarea "You have a great presence, and are ac"
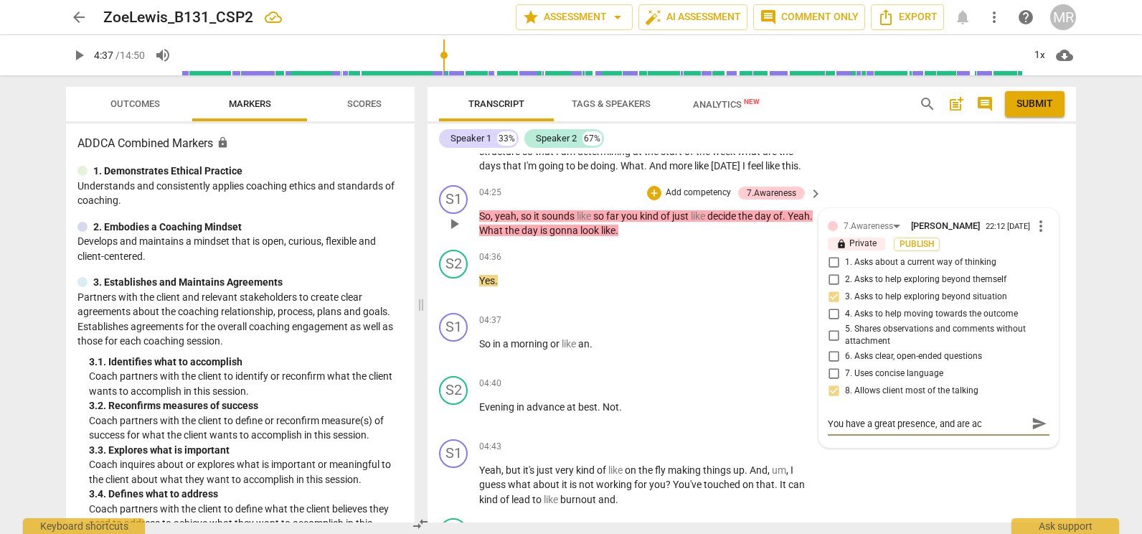
type textarea "You have a great presence, and are act"
type textarea "You have a great presence, and are acti"
type textarea "You have a great presence, and are activ"
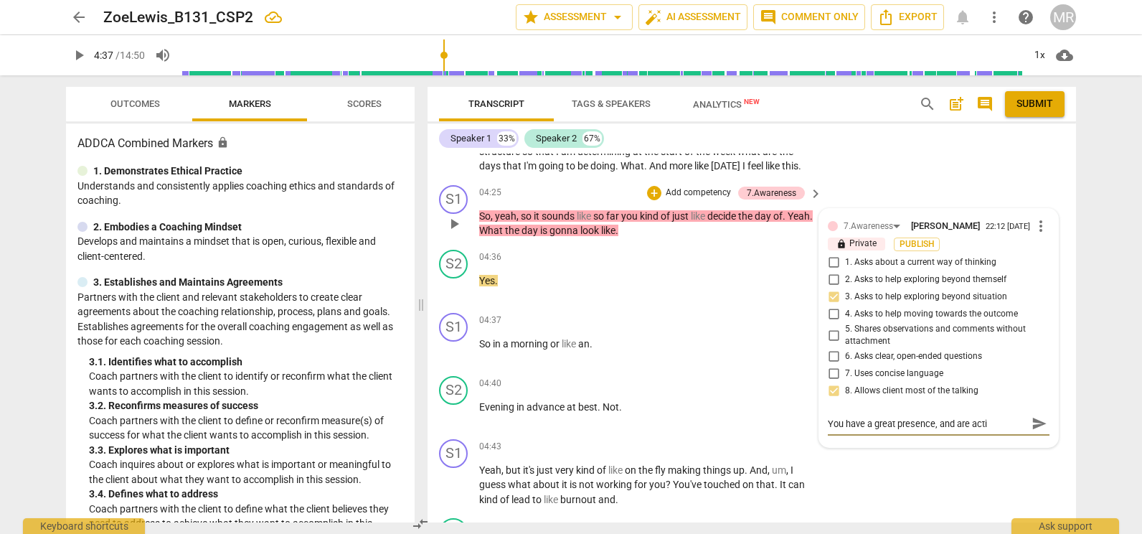
type textarea "You have a great presence, and are activ"
type textarea "You have a great presence, and are active"
type textarea "You have a great presence, and are activel"
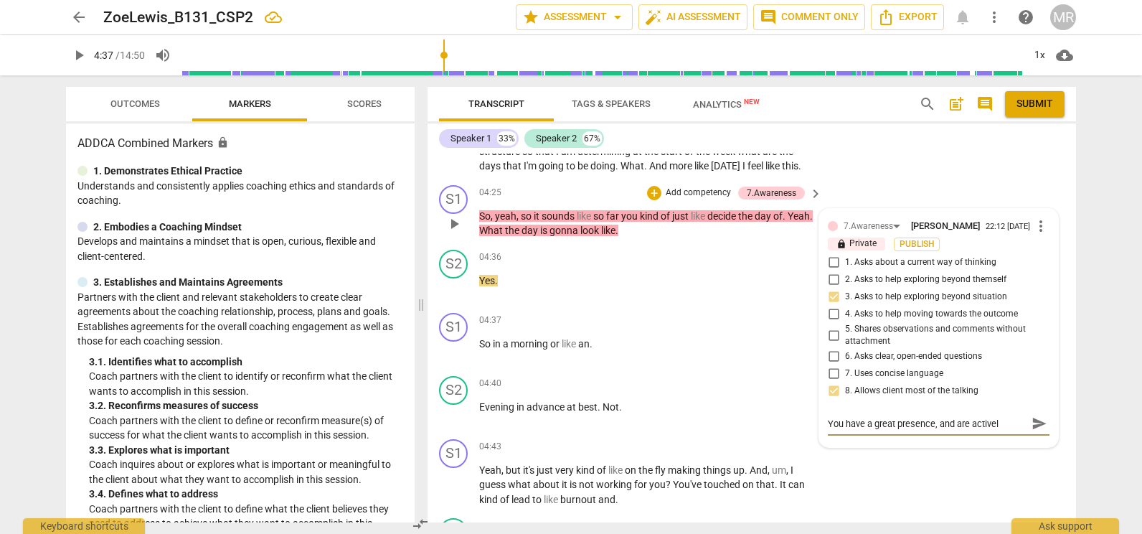
type textarea "You have a great presence, and are actively"
type textarea "You have a great presence, and are actively l"
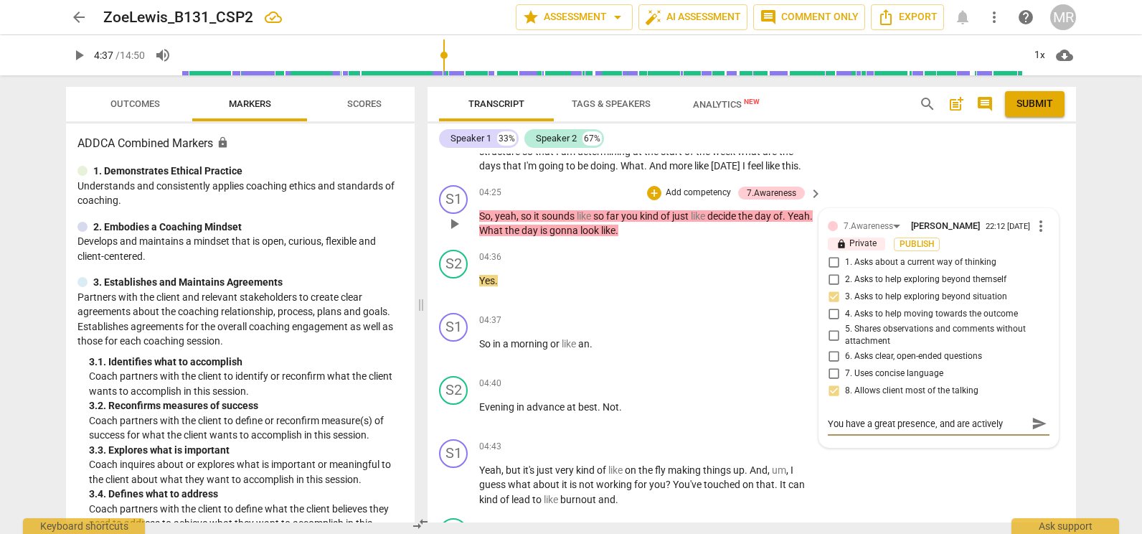
type textarea "You have a great presence, and are actively l"
type textarea "You have a great presence, and are actively li"
type textarea "You have a great presence, and are actively lis"
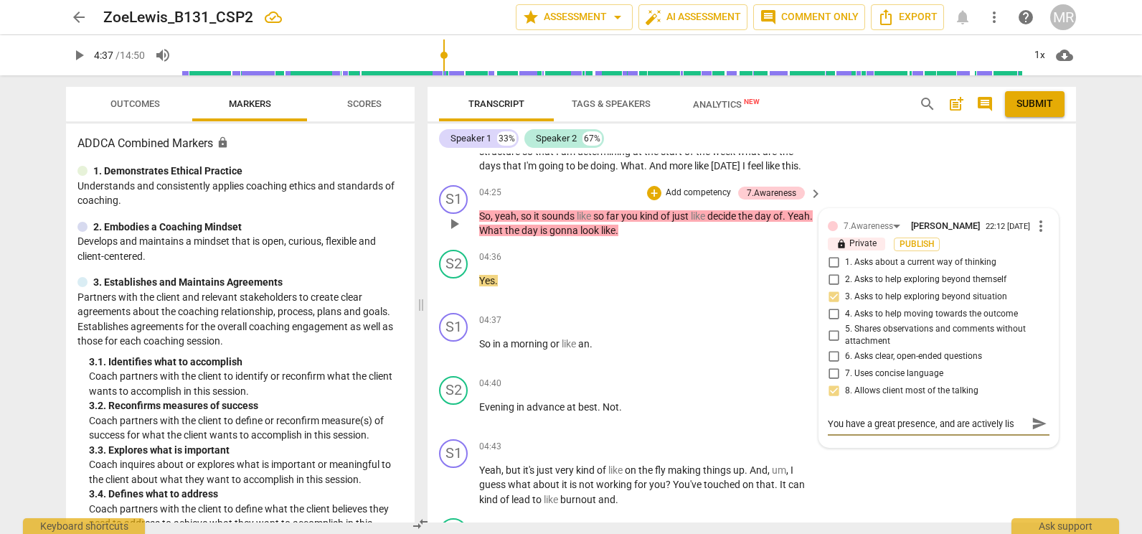
type textarea "You have a great presence, and are actively list"
type textarea "You have a great presence, and are actively lis"
type textarea "You have a great presence, and are actively lisl"
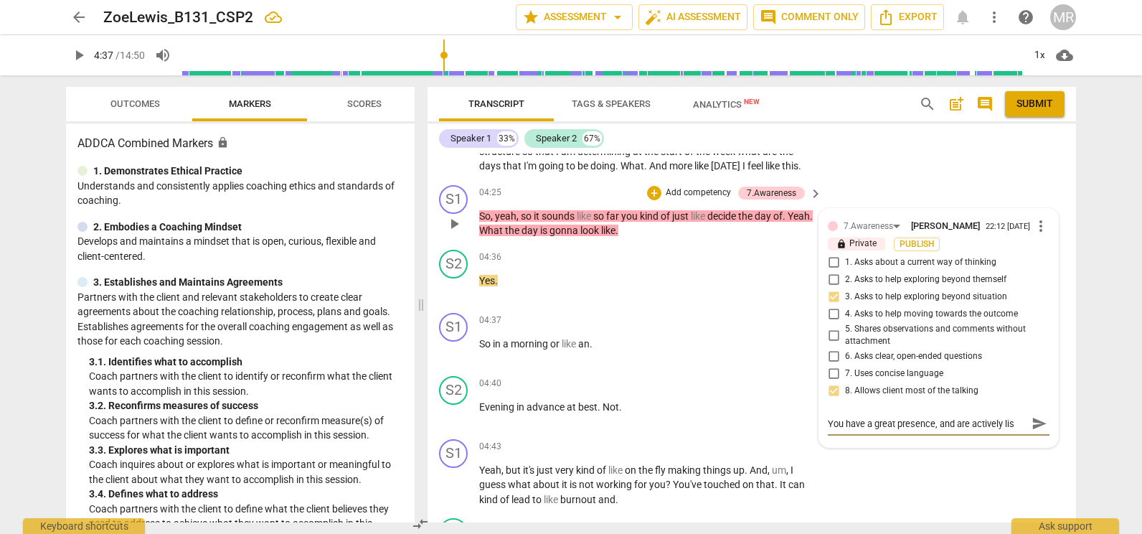
type textarea "You have a great presence, and are actively lisl"
type textarea "You have a great presence, and are actively lisle"
type textarea "You have a great presence, and are actively lisl"
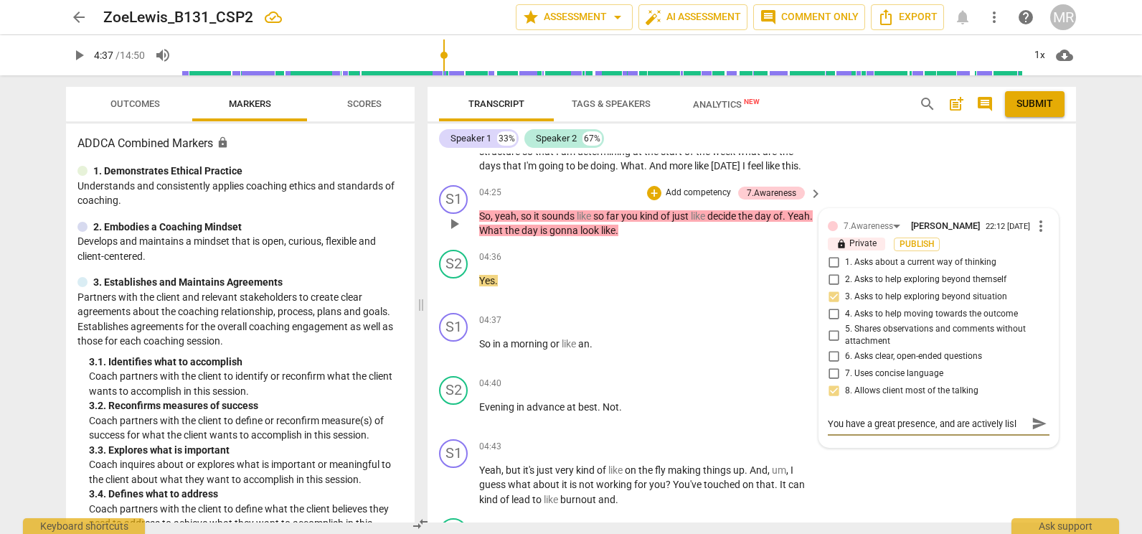
type textarea "You have a great presence, and are actively lis"
type textarea "You have a great presence, and are actively list"
type textarea "You have a great presence, and are actively liste"
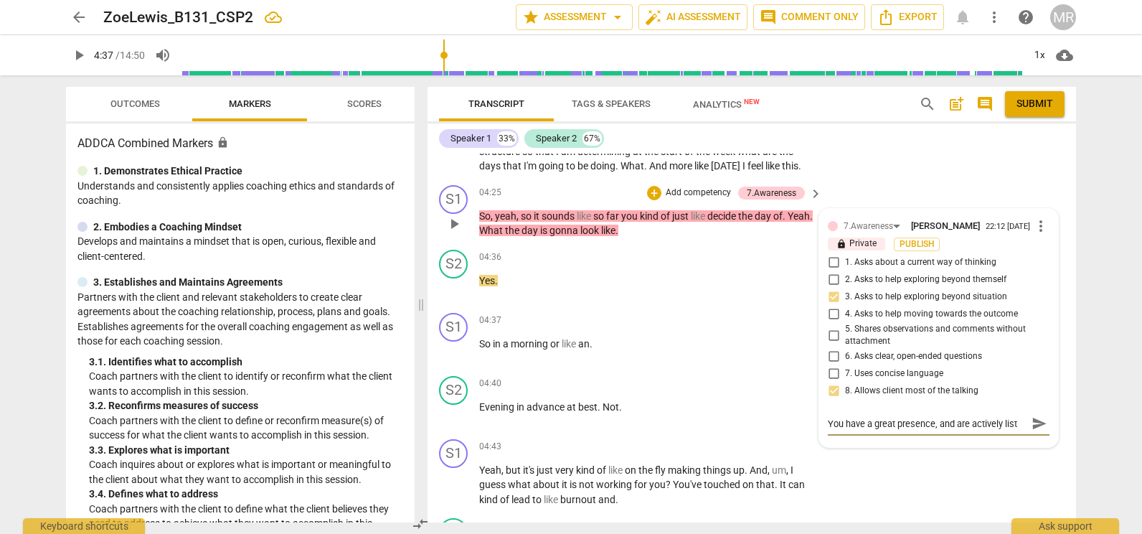
type textarea "You have a great presence, and are actively liste"
type textarea "You have a great presence, and are actively listen"
type textarea "You have a great presence, and are actively listeni"
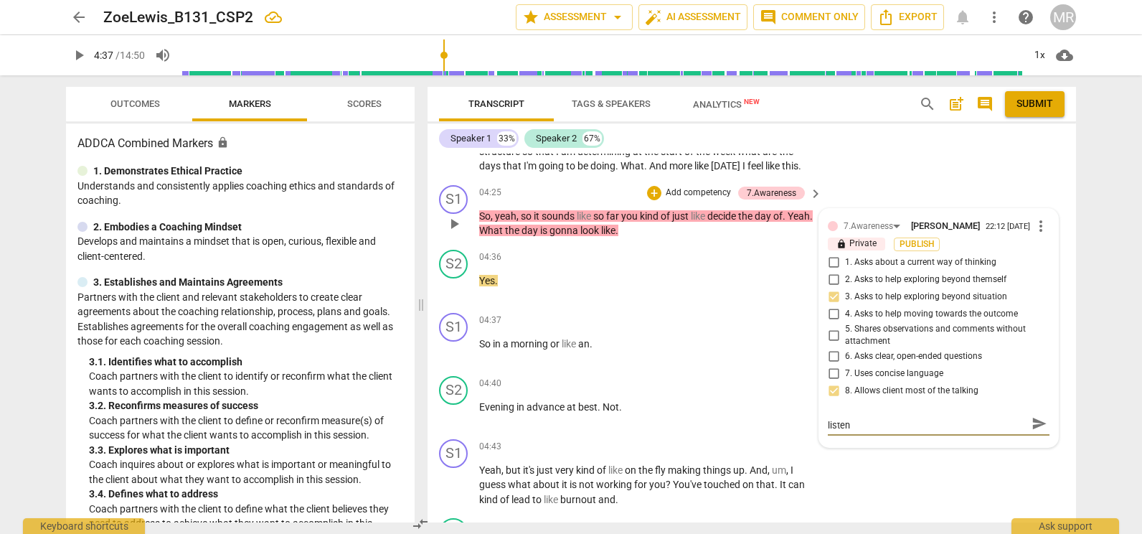
type textarea "You have a great presence, and are actively listeni"
type textarea "You have a great presence, and are actively listenin"
type textarea "You have a great presence, and are actively listening"
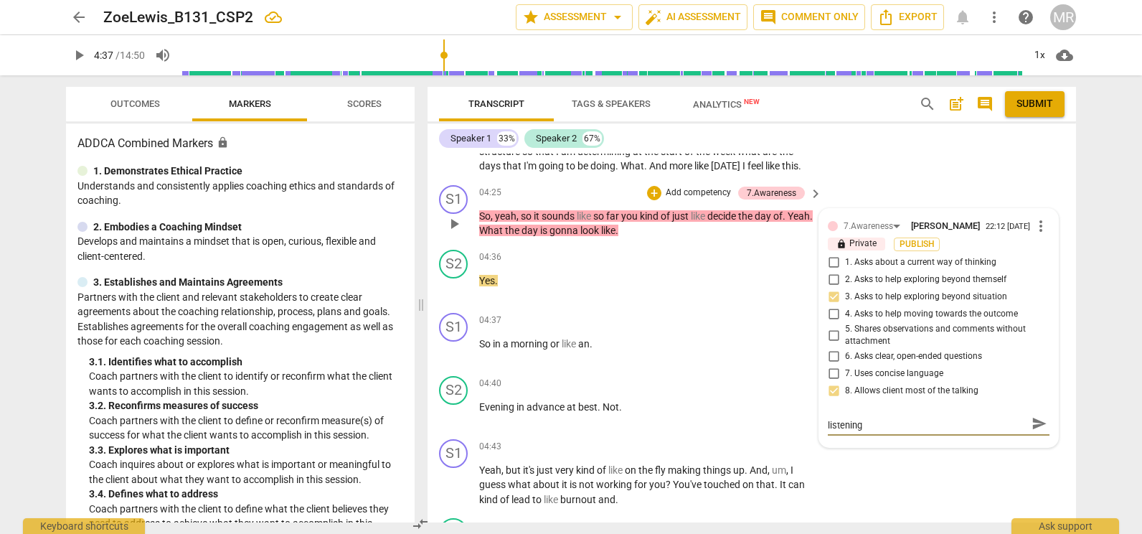
type textarea "You have a great presence, and are actively listening"
type textarea "You have a great presence, and are actively listening t"
type textarea "You have a great presence, and are actively listening to"
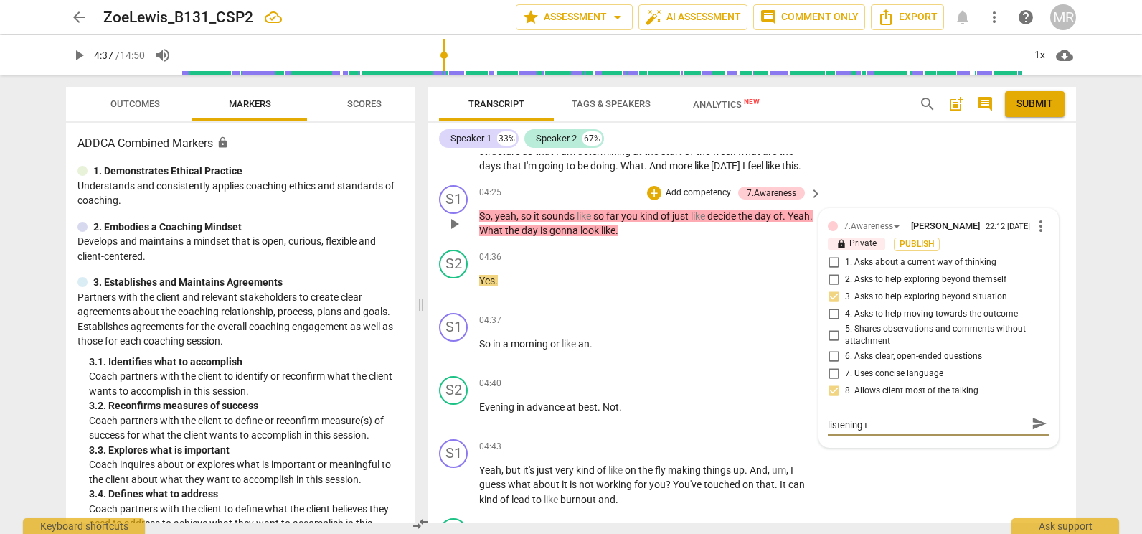
type textarea "You have a great presence, and are actively listening to"
type textarea "You have a great presence, and are actively listening to y"
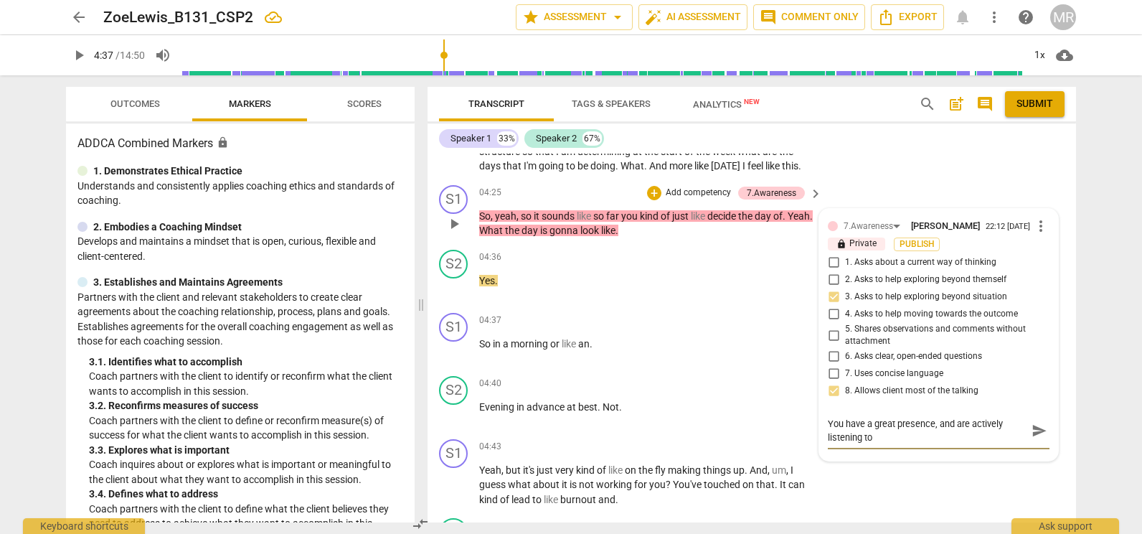
type textarea "You have a great presence, and are actively listening to y"
type textarea "You have a great presence, and are actively listening to yo"
type textarea "You have a great presence, and are actively listening to you"
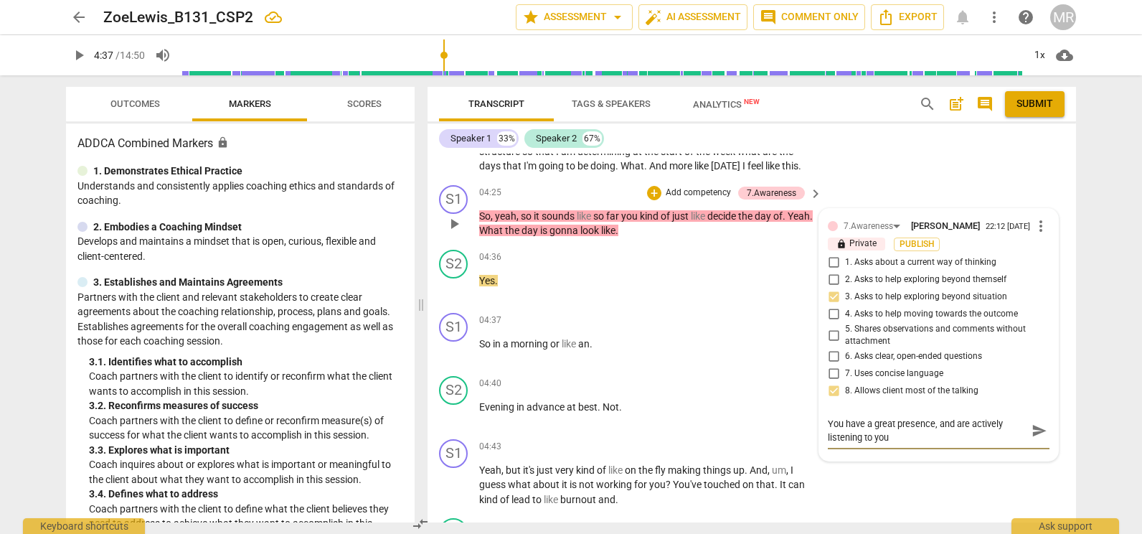
type textarea "You have a great presence, and are actively listening to your"
type textarea "You have a great presence, and are actively listening to your c"
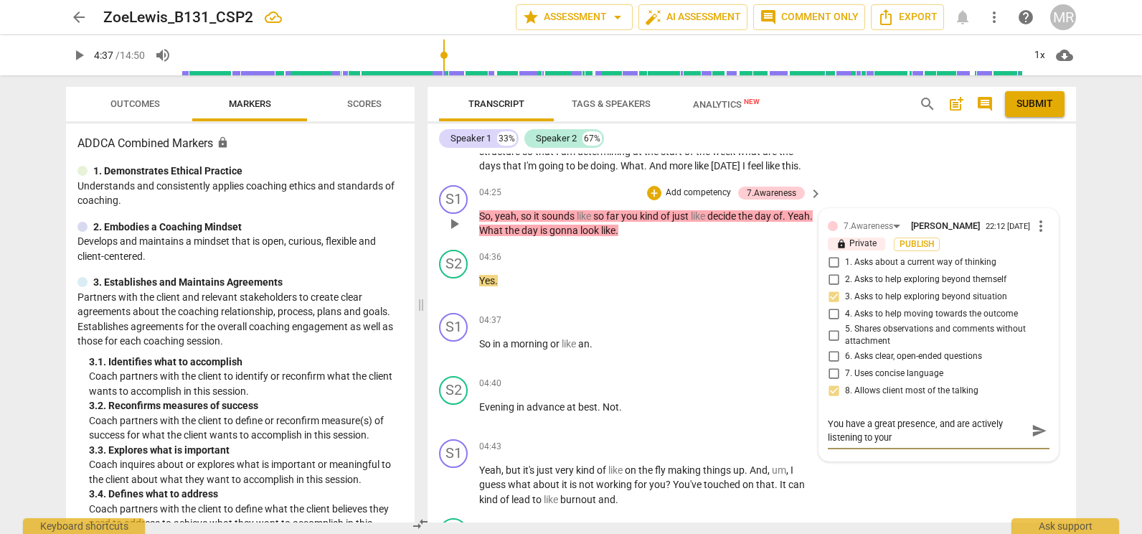
type textarea "You have a great presence, and are actively listening to your c"
type textarea "You have a great presence, and are actively listening to your cl"
type textarea "You have a great presence, and are actively listening to your cli"
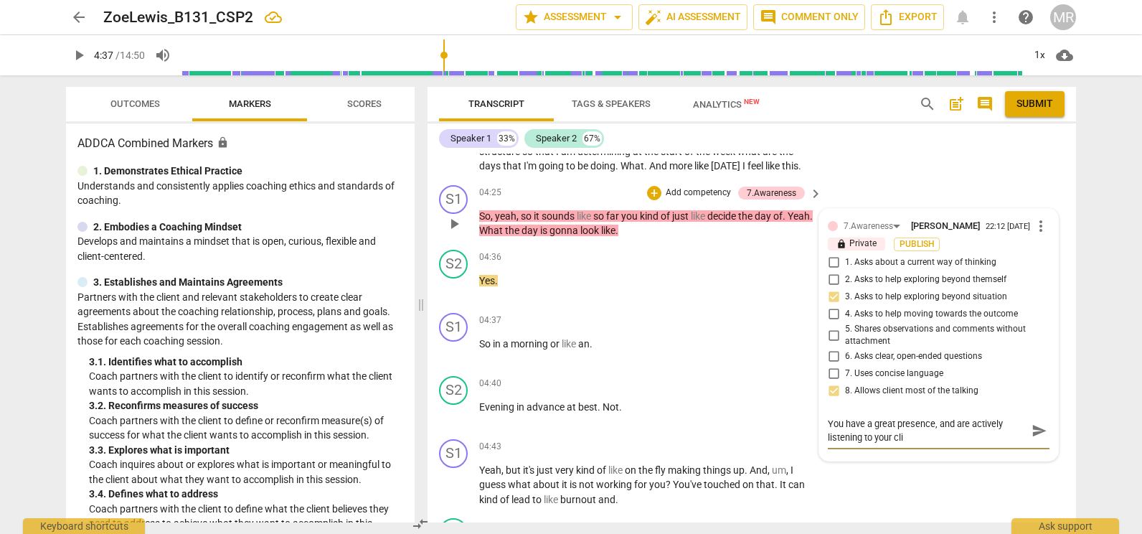
type textarea "You have a great presence, and are actively listening to your clie"
type textarea "You have a great presence, and are actively listening to your clien"
type textarea "You have a great presence, and are actively listening to your client"
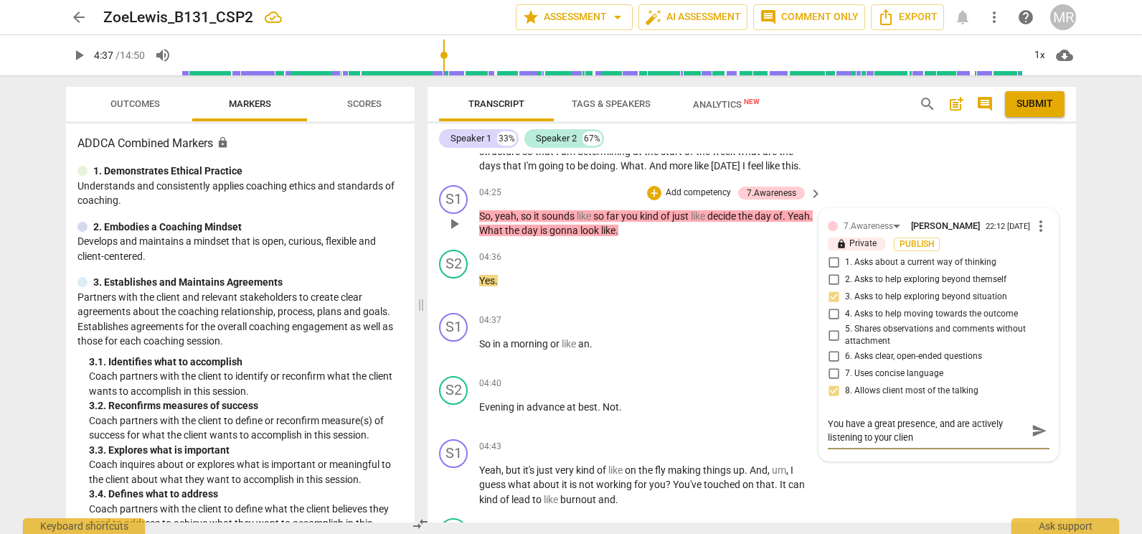
type textarea "You have a great presence, and are actively listening to your client"
type textarea "You have a great presence, and are actively listening to your client -"
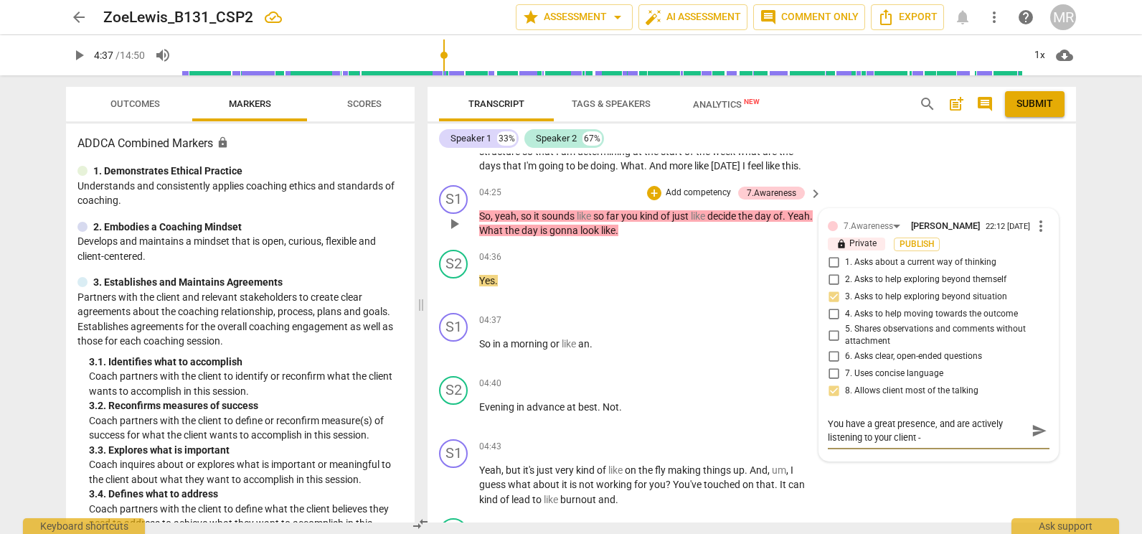
type textarea "You have a great presence, and are actively listening to your client -"
type textarea "You have a great presence, and are actively listening to your client - I"
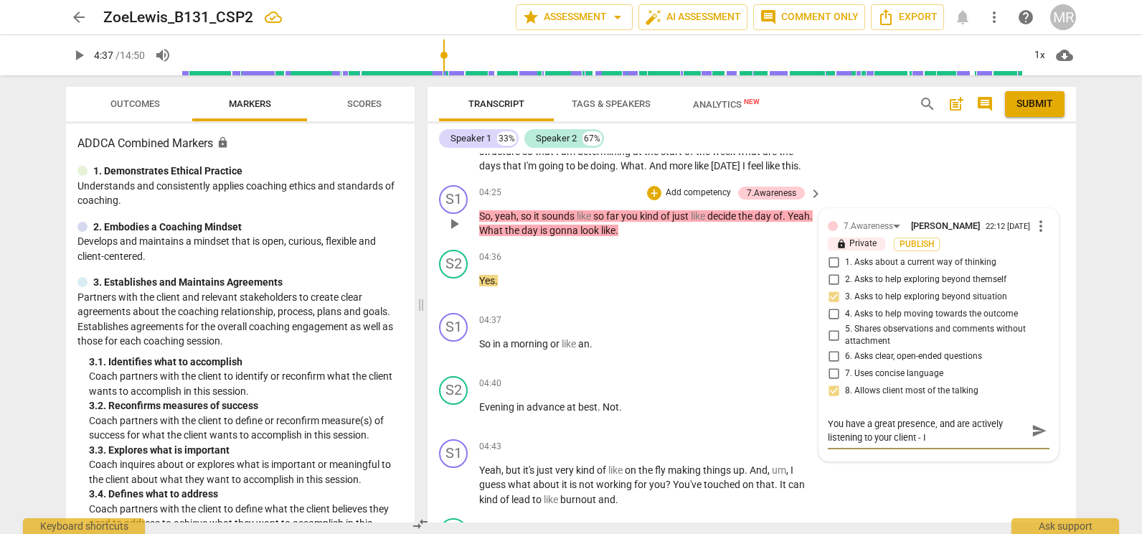
type textarea "You have a great presence, and are actively listening to your client - I"
type textarea "You have a great presence, and are actively listening to your client - I t"
type textarea "You have a great presence, and are actively listening to your client - I th"
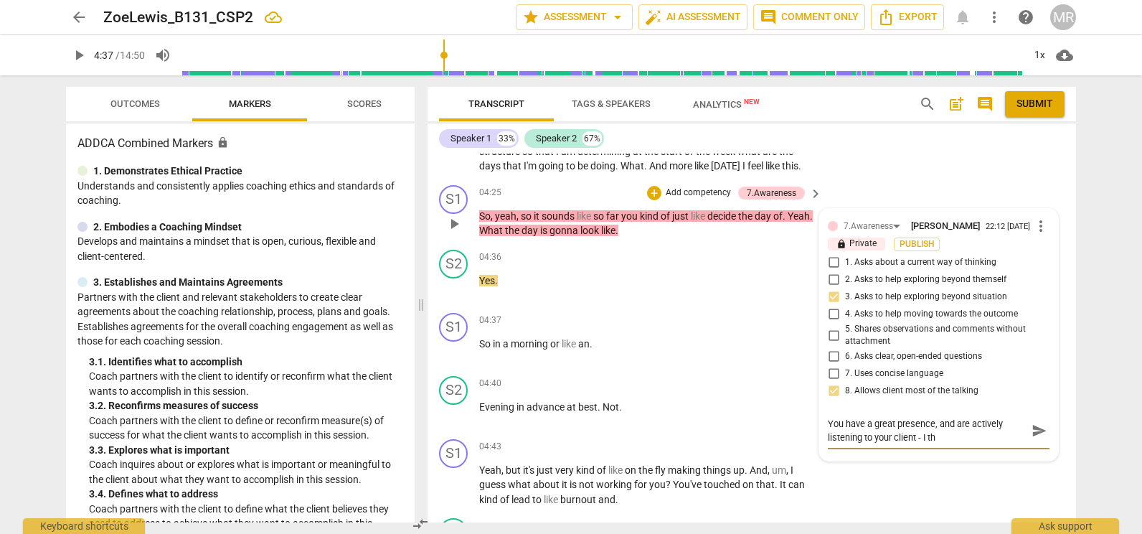
type textarea "You have a great presence, and are actively listening to your client - I thi"
type textarea "You have a great presence, and are actively listening to your client - I thin"
type textarea "You have a great presence, and are actively listening to your client - I think"
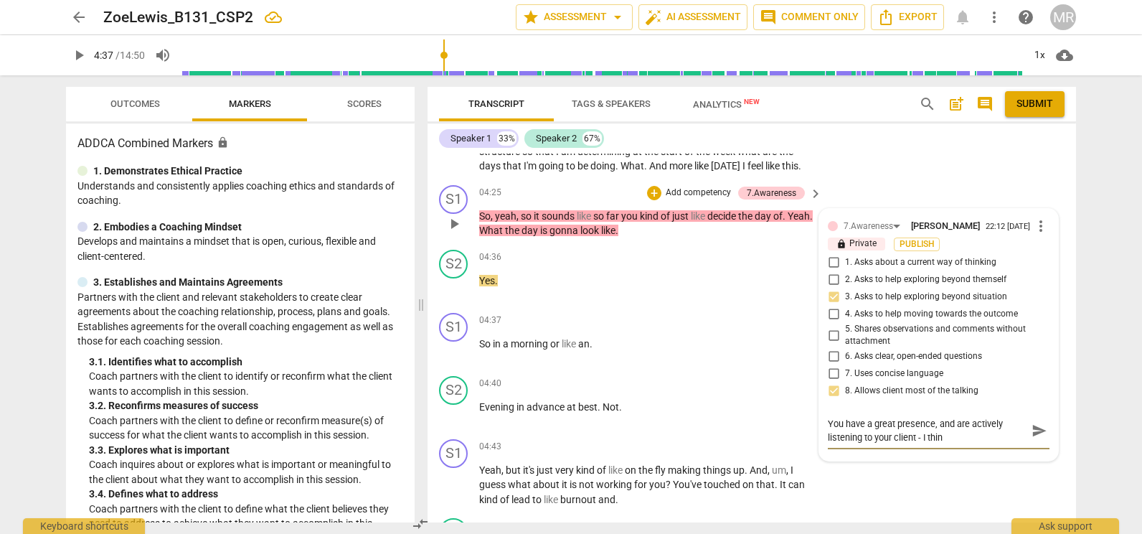
type textarea "You have a great presence, and are actively listening to your client - I think"
type textarea "You have a great presence, and are actively listening to your client - I think i"
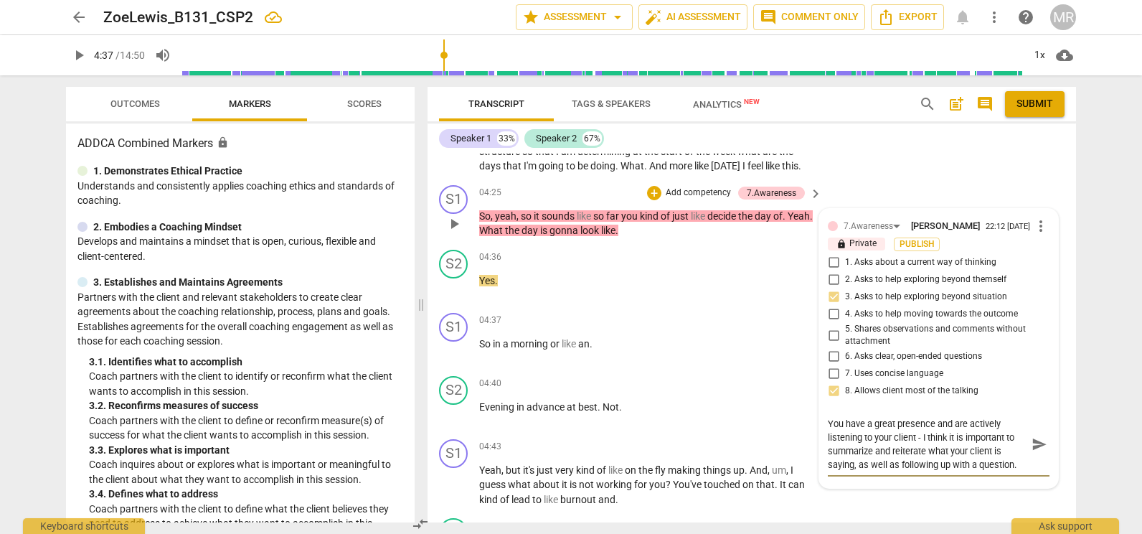
click at [1020, 461] on textarea "You have a great presence and are actively listening to your client - I think i…" at bounding box center [927, 444] width 199 height 55
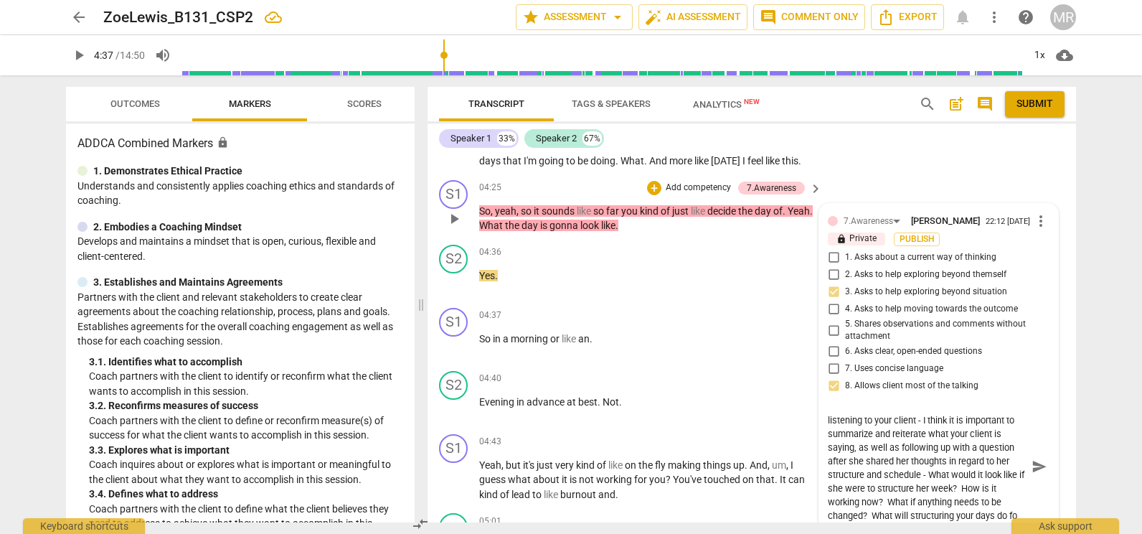
scroll to position [26, 0]
click at [454, 349] on span "play_arrow" at bounding box center [454, 345] width 17 height 17
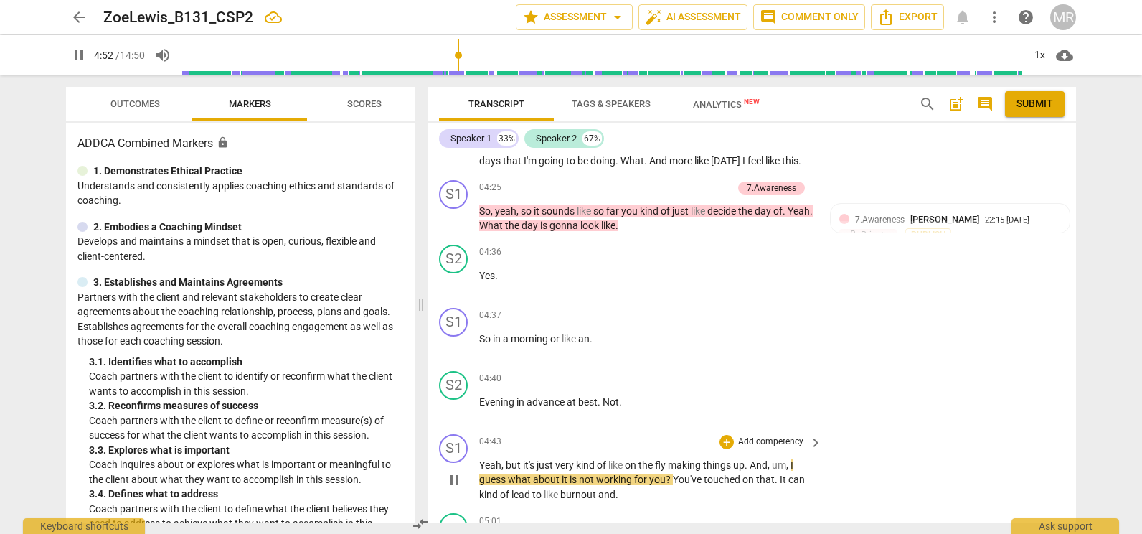
click at [779, 442] on p "Add competency" at bounding box center [771, 441] width 68 height 13
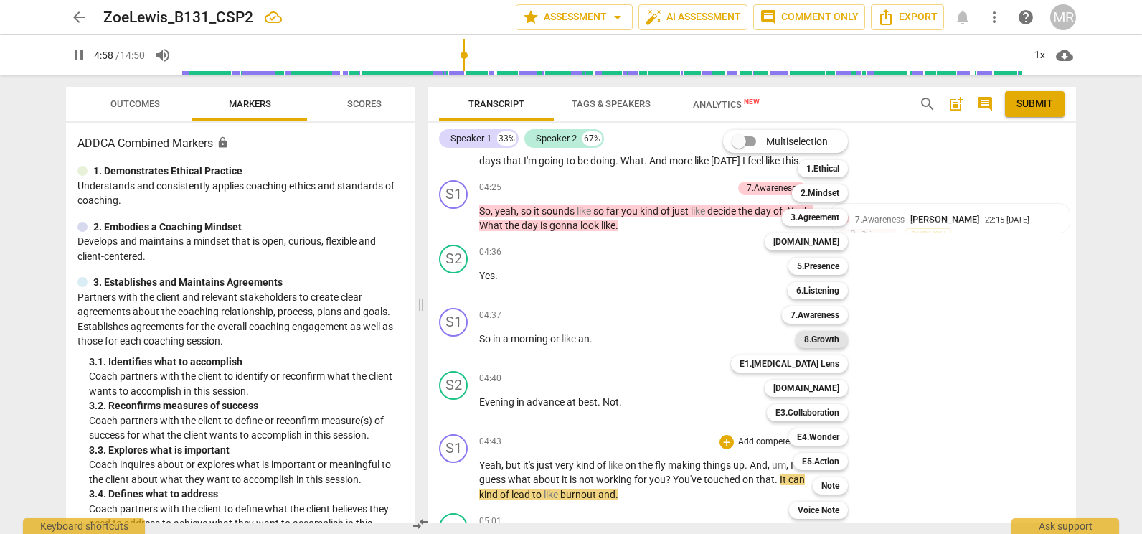
click at [816, 331] on b "8.Growth" at bounding box center [821, 339] width 35 height 17
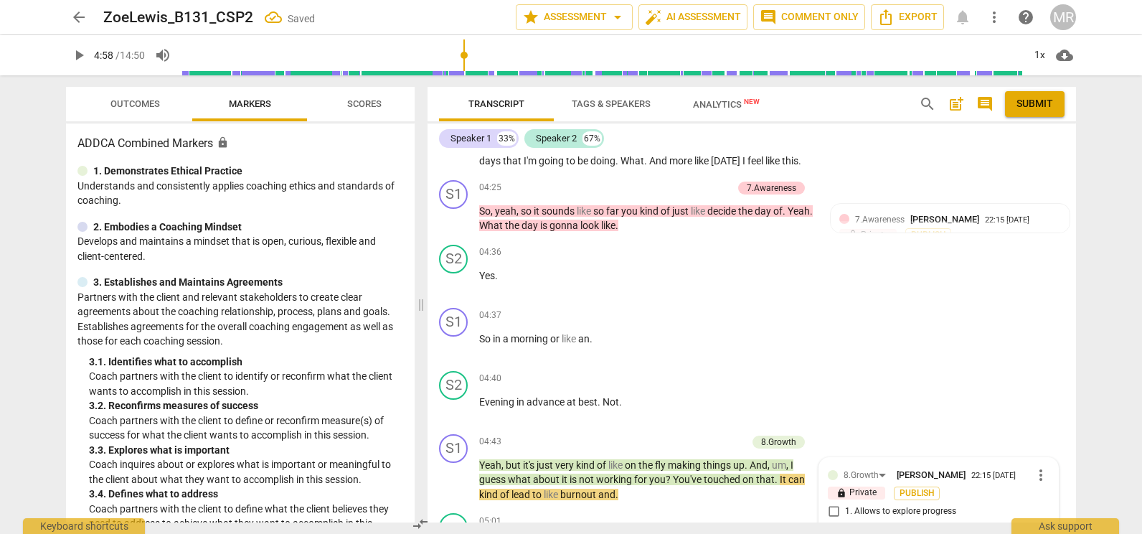
scroll to position [1777, 0]
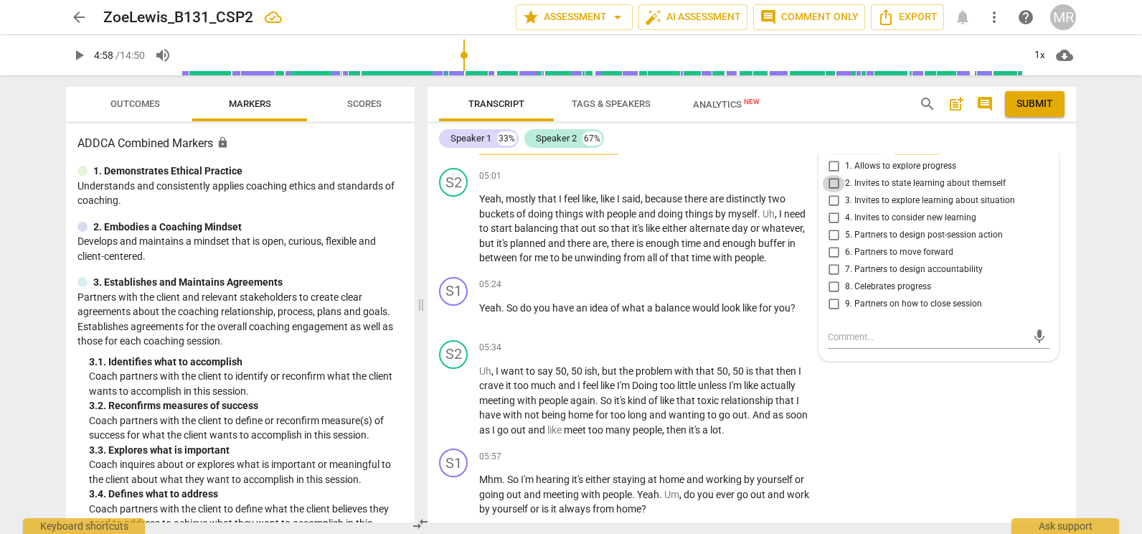
click at [831, 184] on input "2. Invites to state learning about themself" at bounding box center [833, 183] width 23 height 17
click at [829, 180] on input "2. Invites to state learning about themself" at bounding box center [833, 183] width 23 height 17
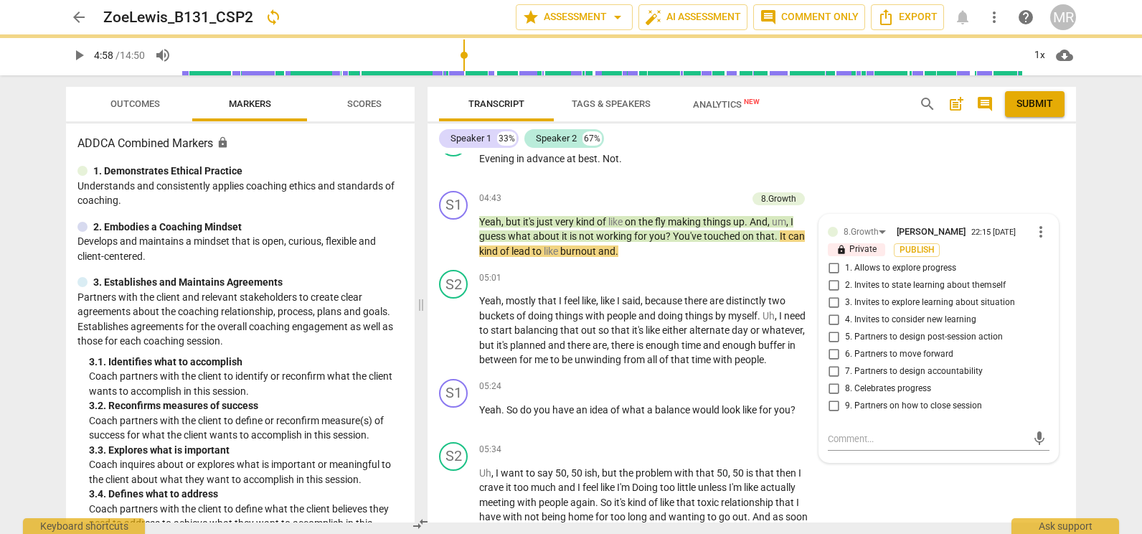
scroll to position [1653, 0]
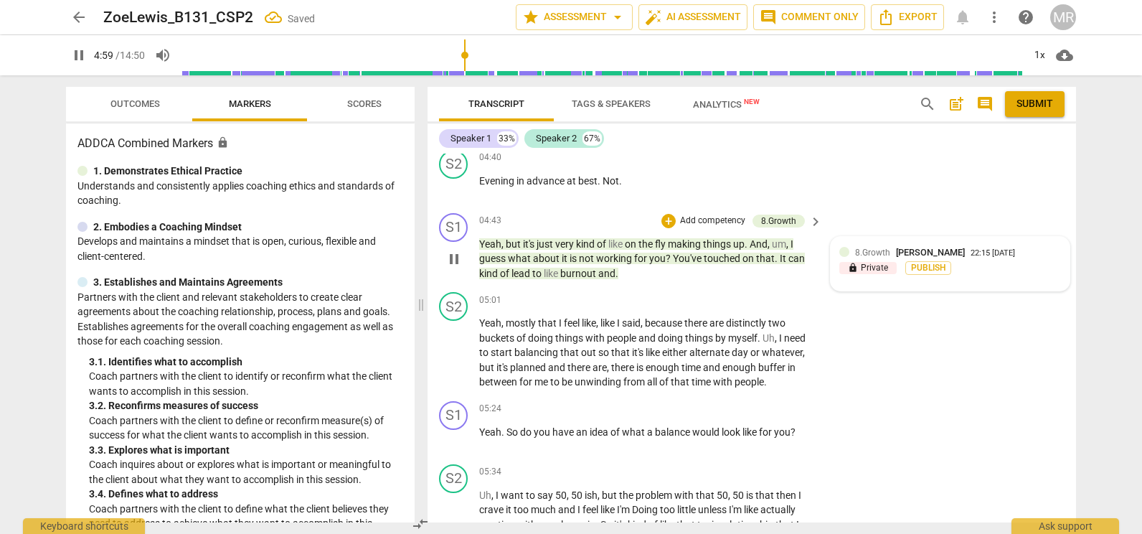
click at [1021, 250] on div "8.Growth [PERSON_NAME] 22:15 [DATE]" at bounding box center [958, 252] width 206 height 14
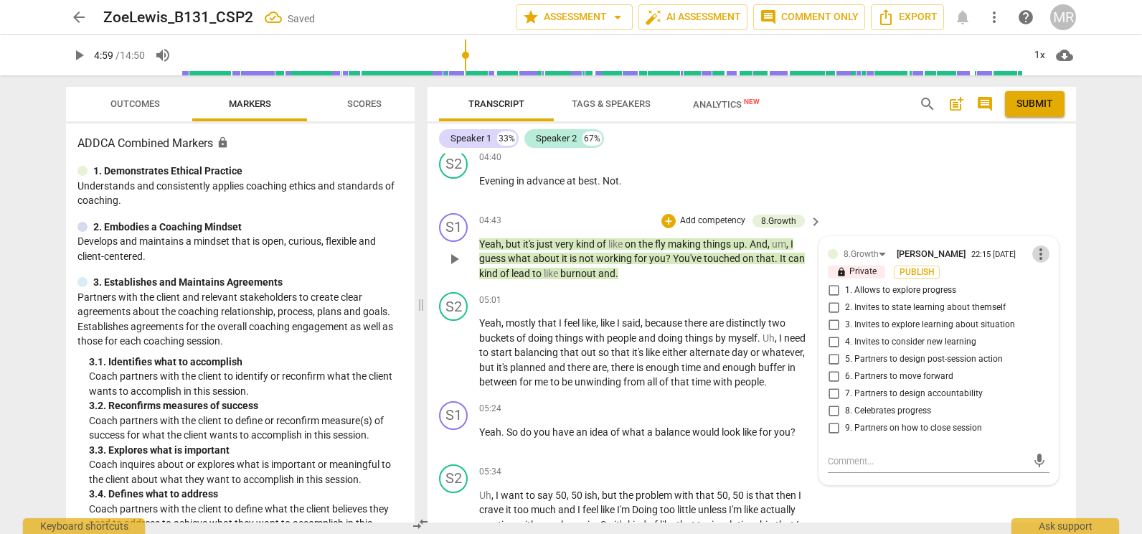
click at [1034, 251] on span "more_vert" at bounding box center [1040, 253] width 17 height 17
click at [1055, 281] on li "Delete" at bounding box center [1052, 281] width 50 height 27
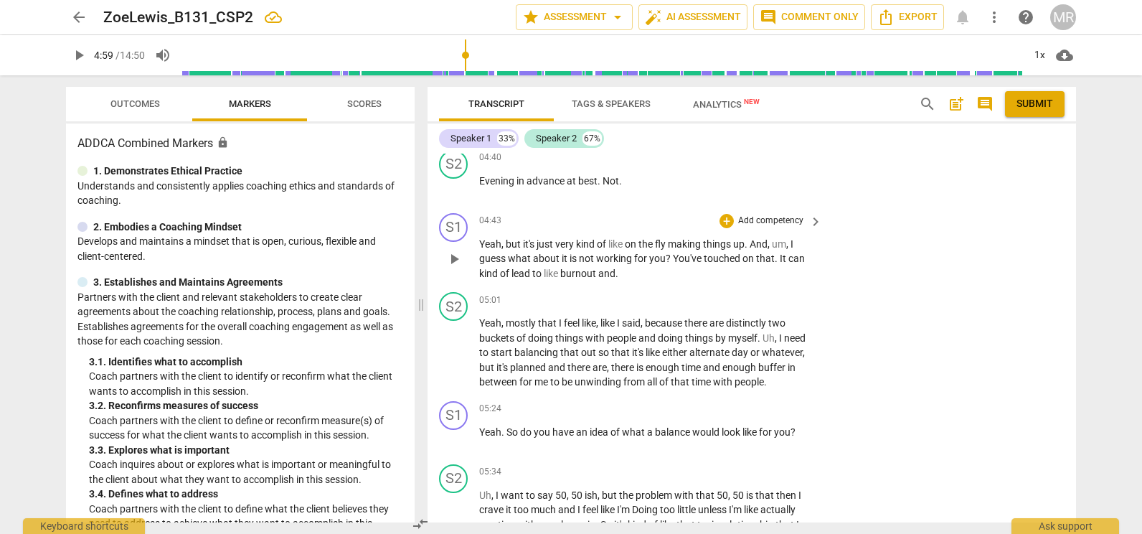
click at [758, 218] on p "Add competency" at bounding box center [771, 221] width 68 height 13
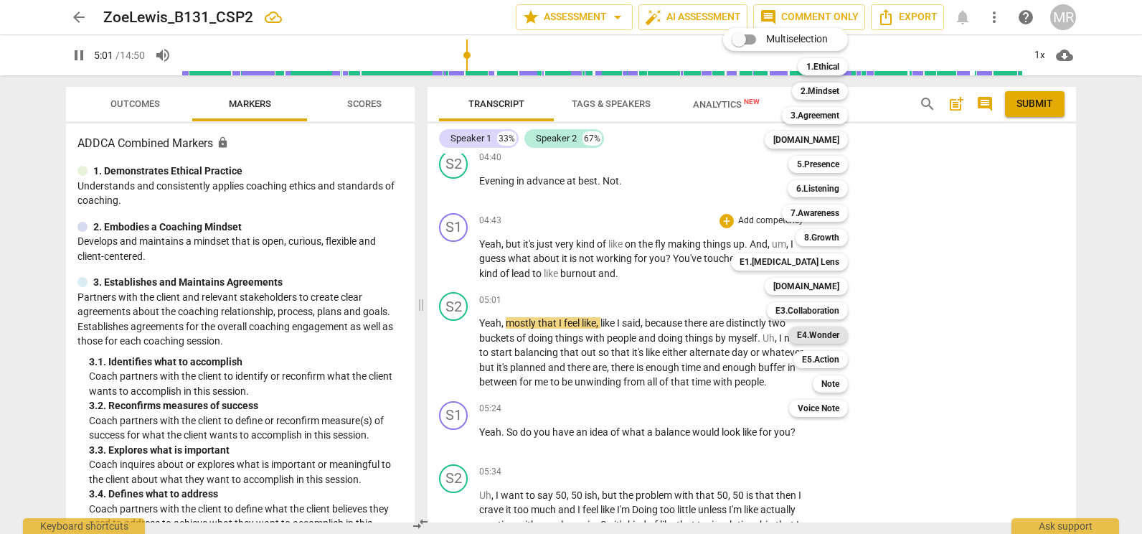
click at [819, 334] on b "E4.Wonder" at bounding box center [818, 334] width 42 height 17
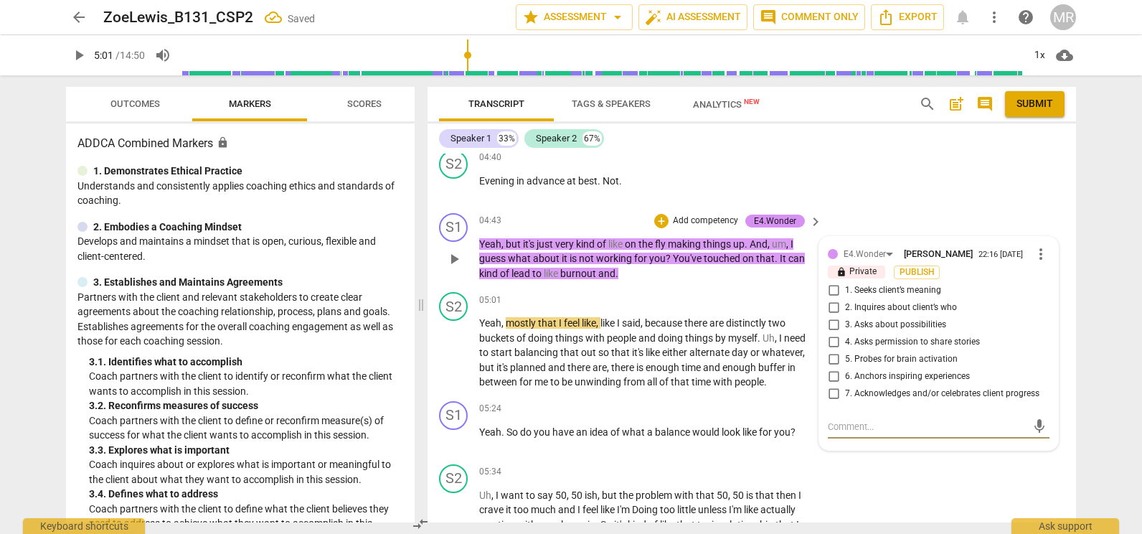
click at [834, 288] on input "1. Seeks client’s meaning" at bounding box center [833, 290] width 23 height 17
click at [836, 311] on input "2. Inquires about client’s who" at bounding box center [833, 307] width 23 height 17
click at [834, 428] on textarea at bounding box center [927, 427] width 199 height 14
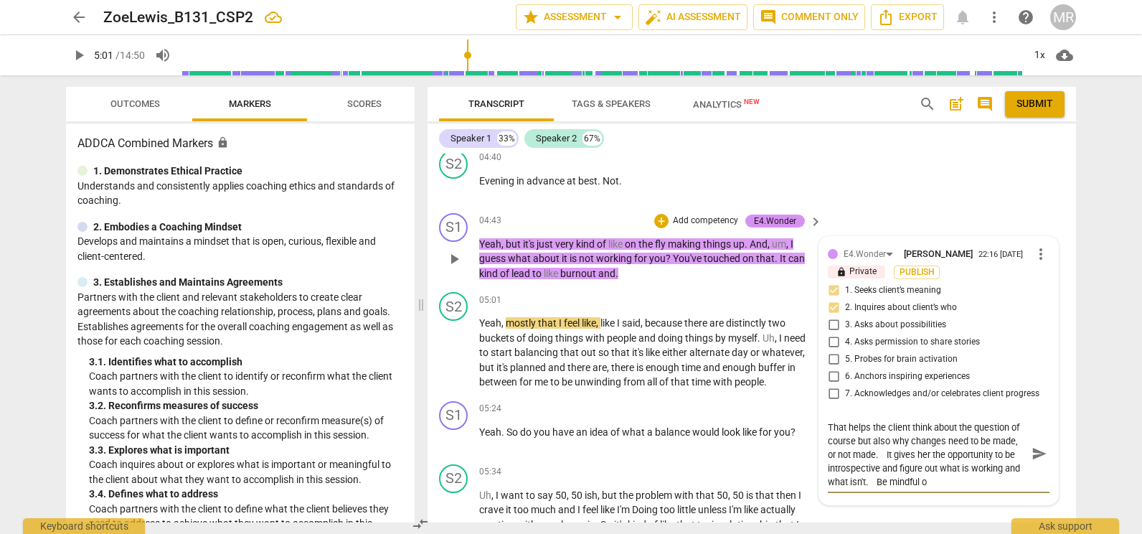
scroll to position [0, 0]
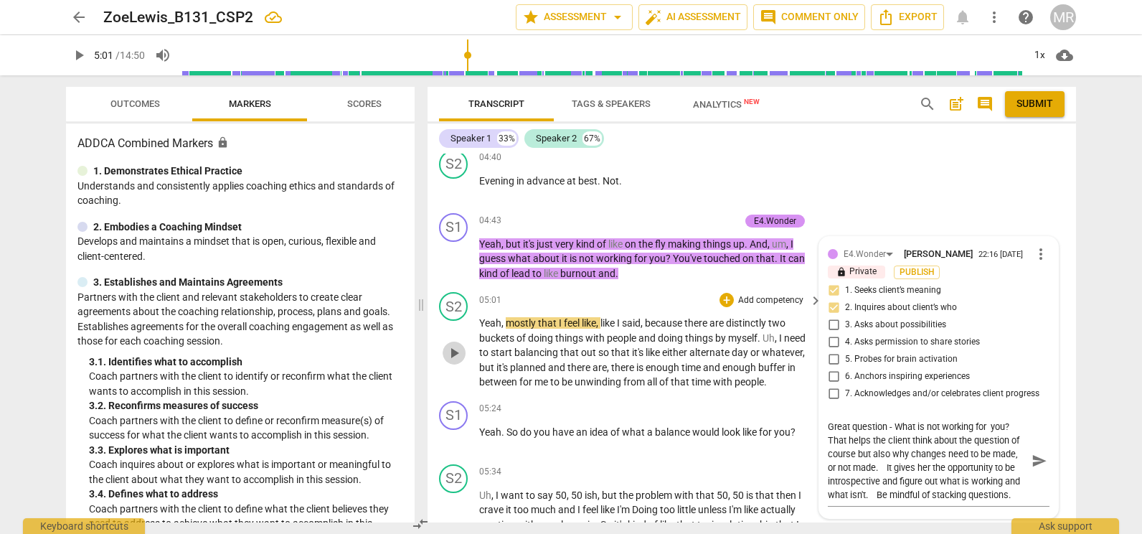
click at [466, 353] on span "play_arrow" at bounding box center [454, 352] width 23 height 17
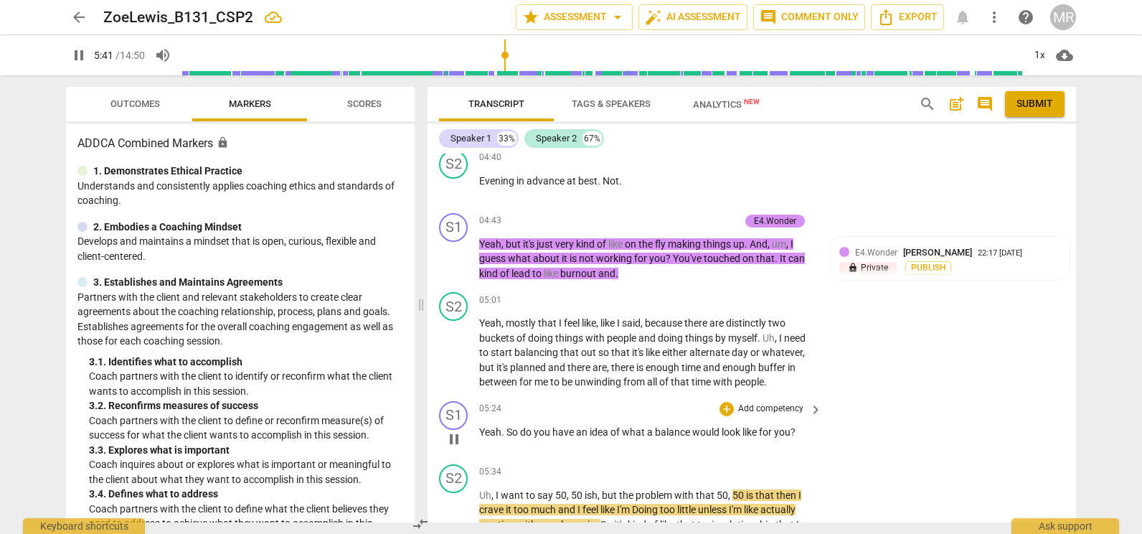
click at [791, 403] on div "+ Add competency" at bounding box center [762, 409] width 85 height 14
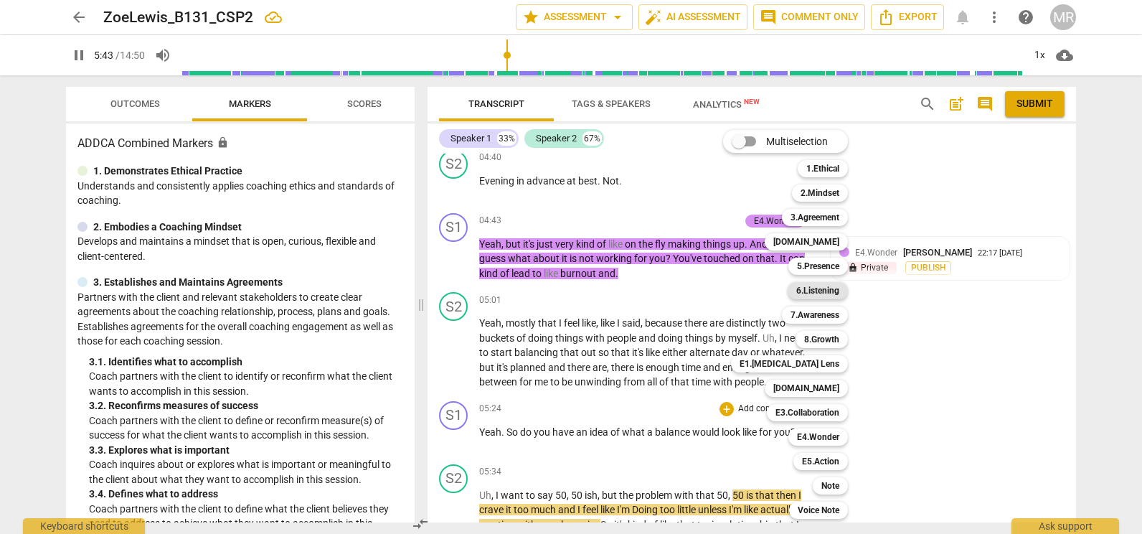
click at [826, 296] on b "6.Listening" at bounding box center [817, 290] width 43 height 17
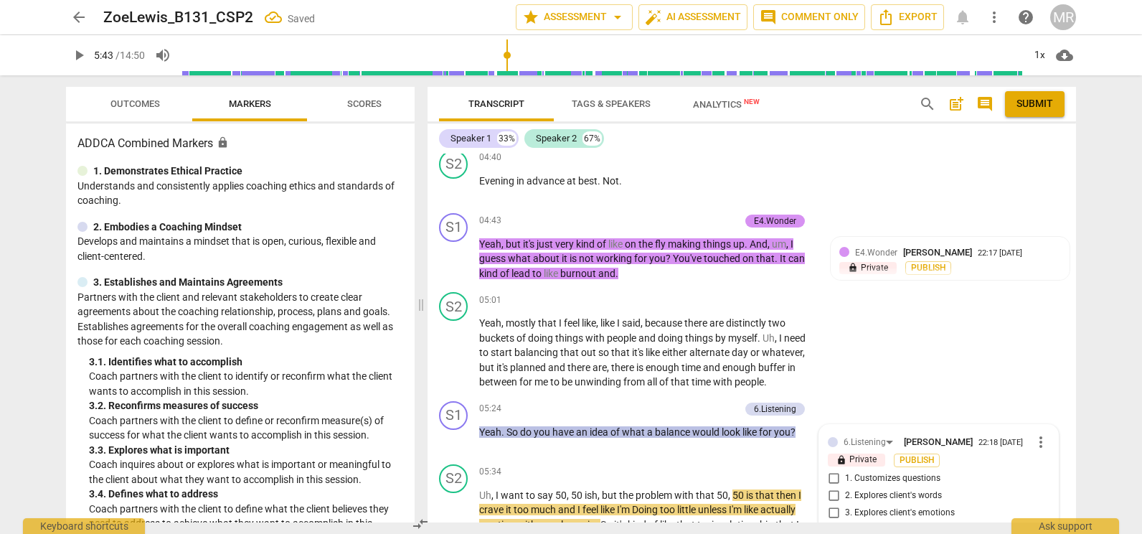
scroll to position [1931, 0]
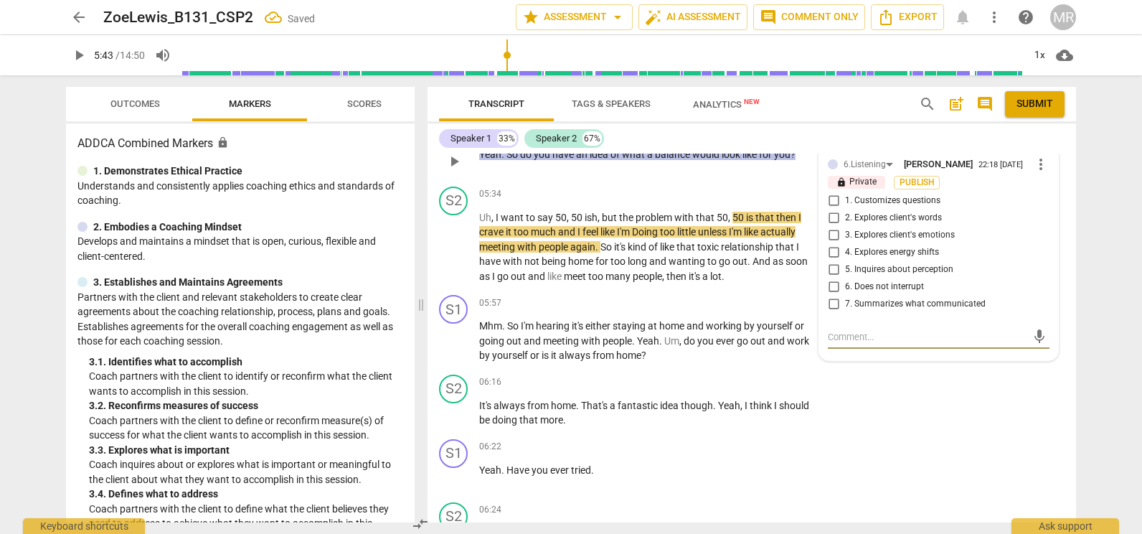
click at [835, 216] on input "2. Explores client's words" at bounding box center [833, 217] width 23 height 17
click at [829, 268] on input "5. Inquires about perception" at bounding box center [833, 269] width 23 height 17
click at [832, 219] on input "2. Explores client's words" at bounding box center [833, 217] width 23 height 17
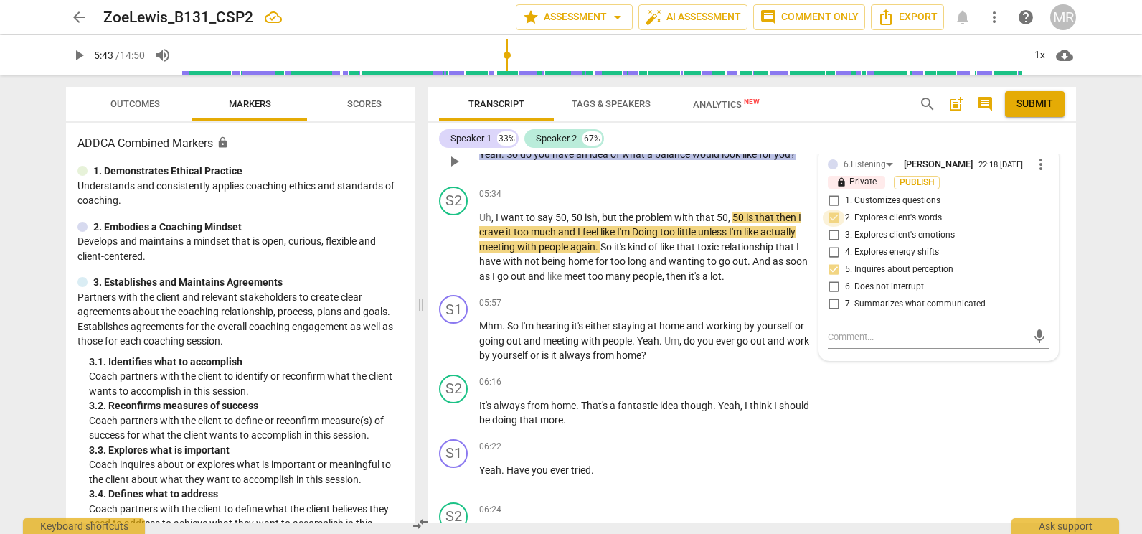
click at [832, 219] on input "2. Explores client's words" at bounding box center [833, 217] width 23 height 17
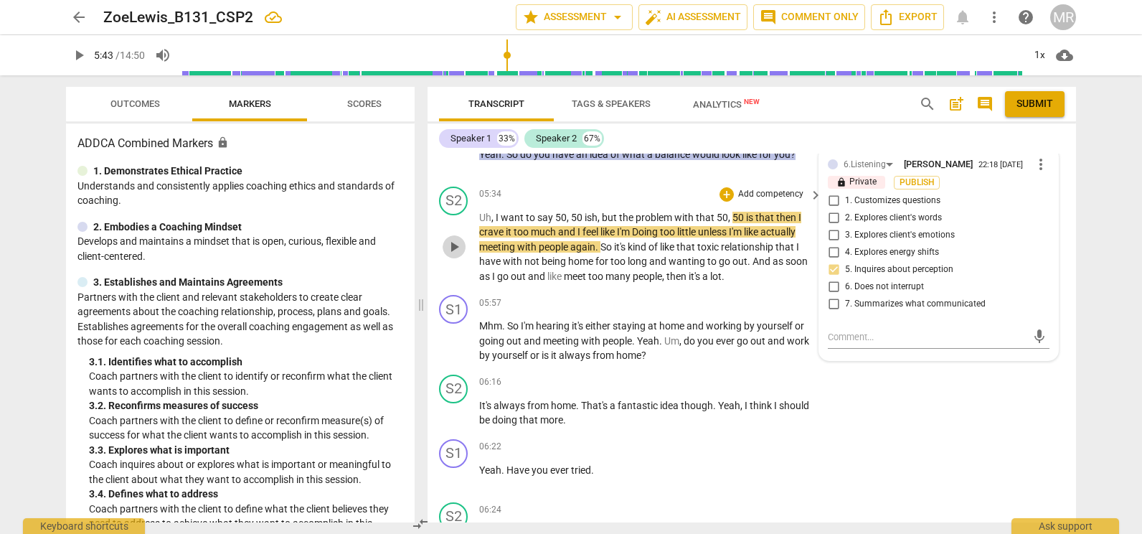
click at [458, 246] on span "play_arrow" at bounding box center [454, 246] width 17 height 17
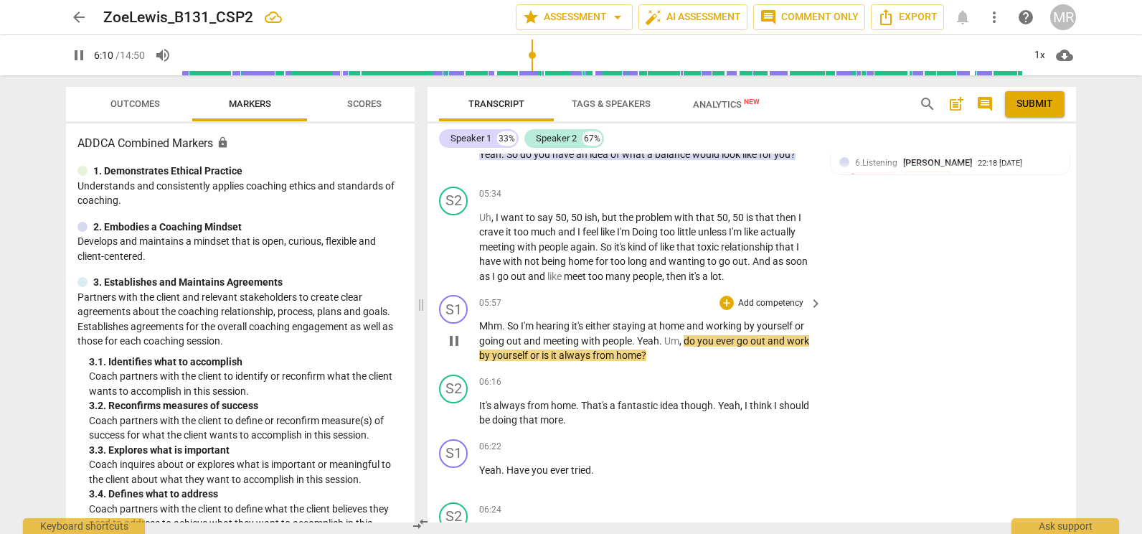
click at [772, 300] on p "Add competency" at bounding box center [771, 303] width 68 height 13
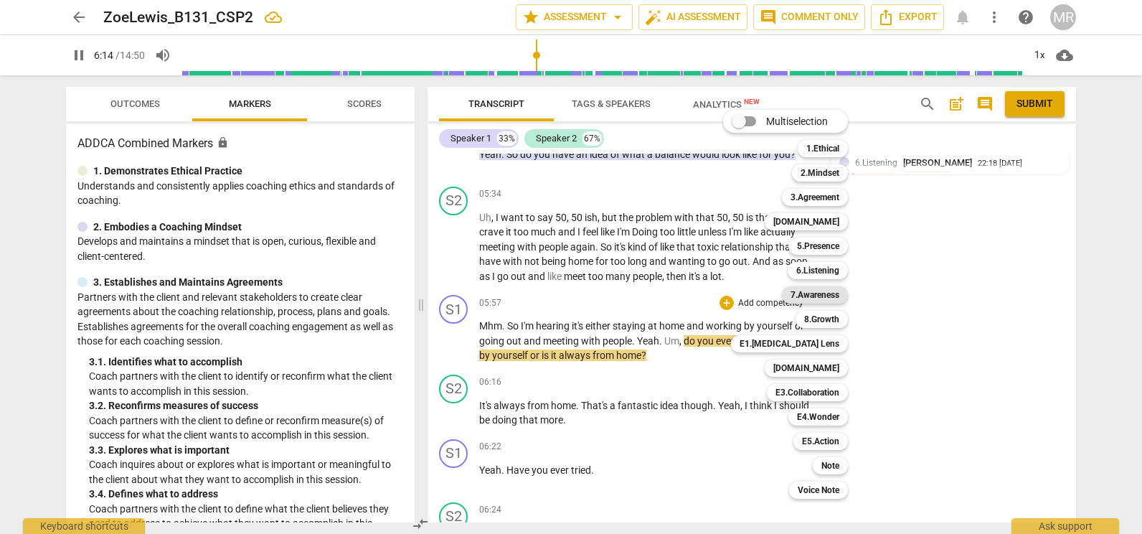
click at [819, 293] on b "7.Awareness" at bounding box center [815, 294] width 49 height 17
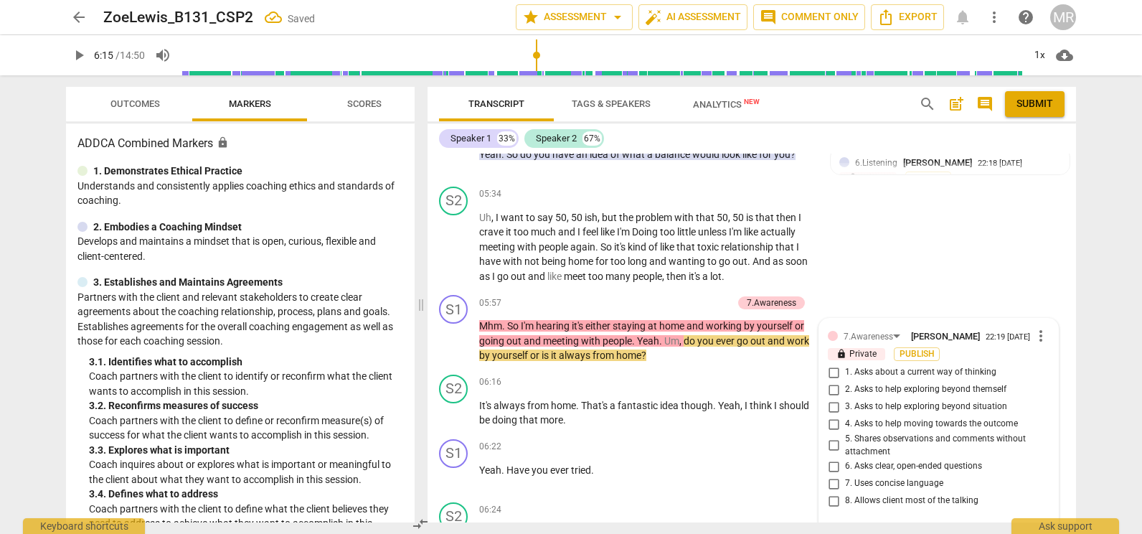
scroll to position [2128, 0]
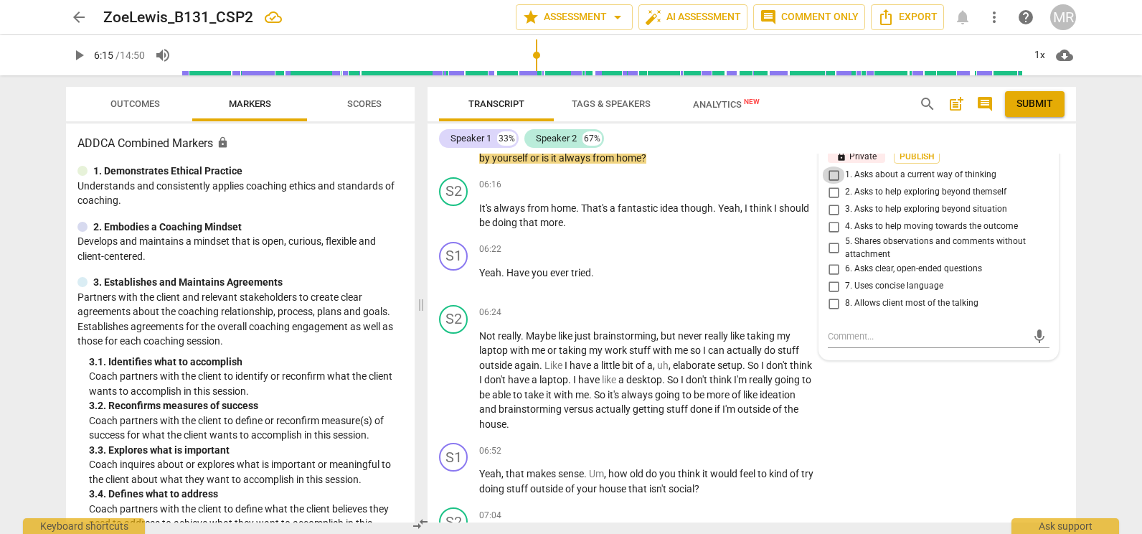
click at [832, 174] on input "1. Asks about a current way of thinking" at bounding box center [833, 174] width 23 height 17
click at [828, 213] on input "3. Asks to help exploring beyond situation" at bounding box center [833, 209] width 23 height 17
click at [458, 220] on span "play_arrow" at bounding box center [454, 215] width 17 height 17
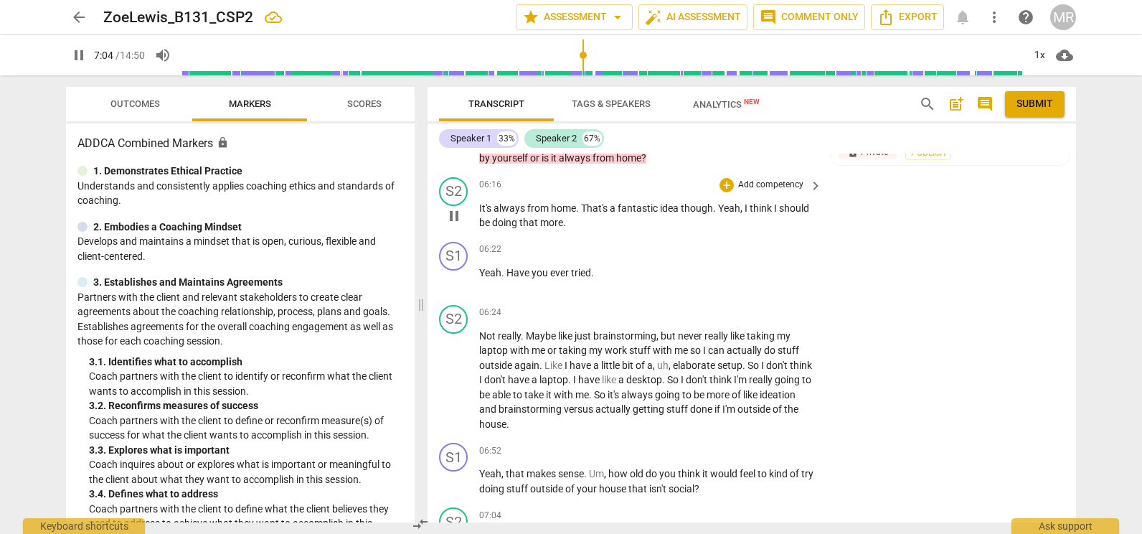
scroll to position [2508, 0]
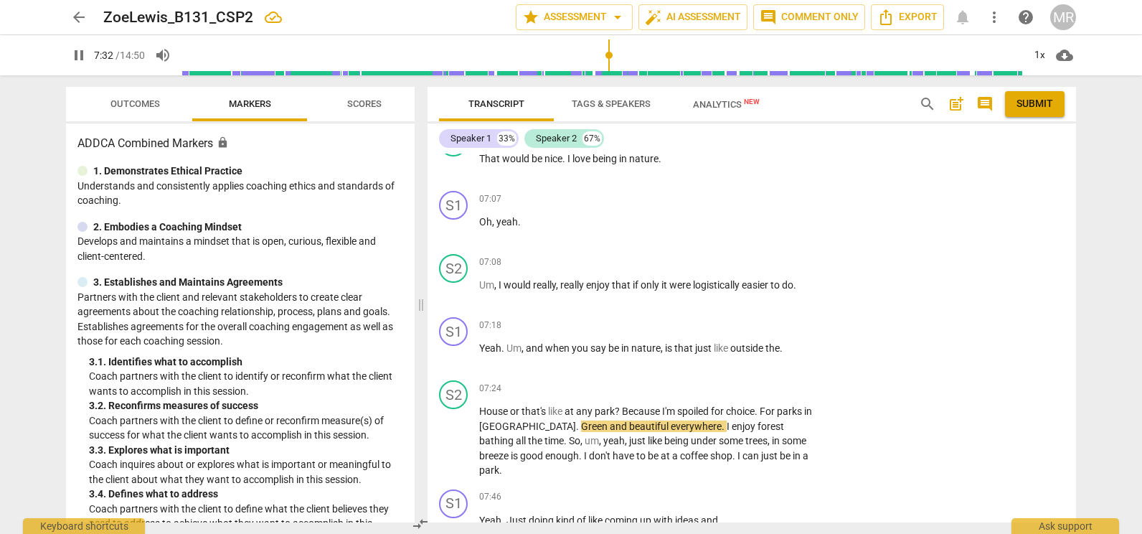
click at [1074, 326] on div "Transcript Tags & Speakers Analytics New search post_add comment Submit Speaker…" at bounding box center [755, 304] width 666 height 458
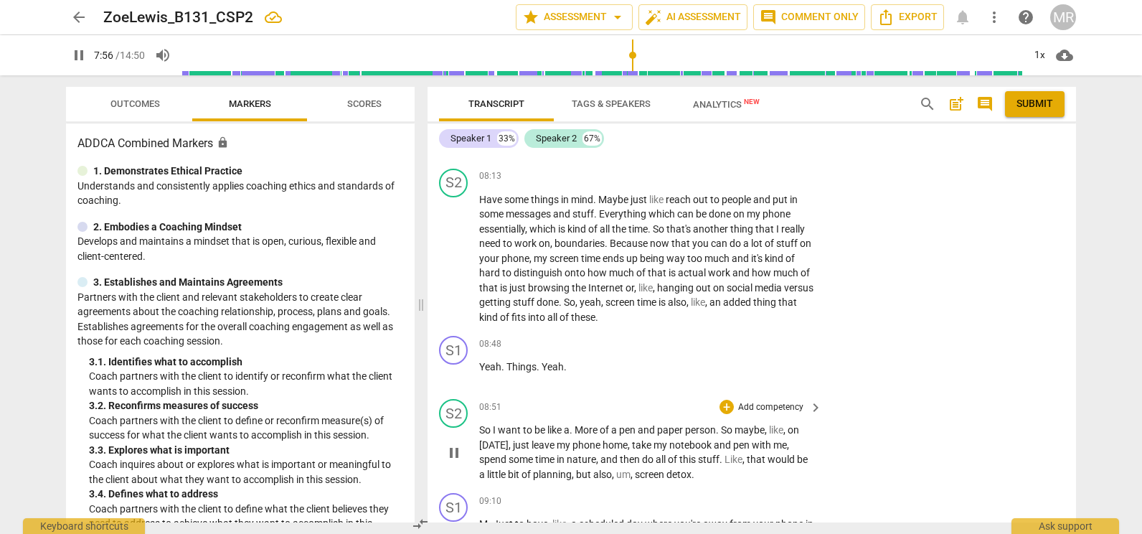
scroll to position [2980, 0]
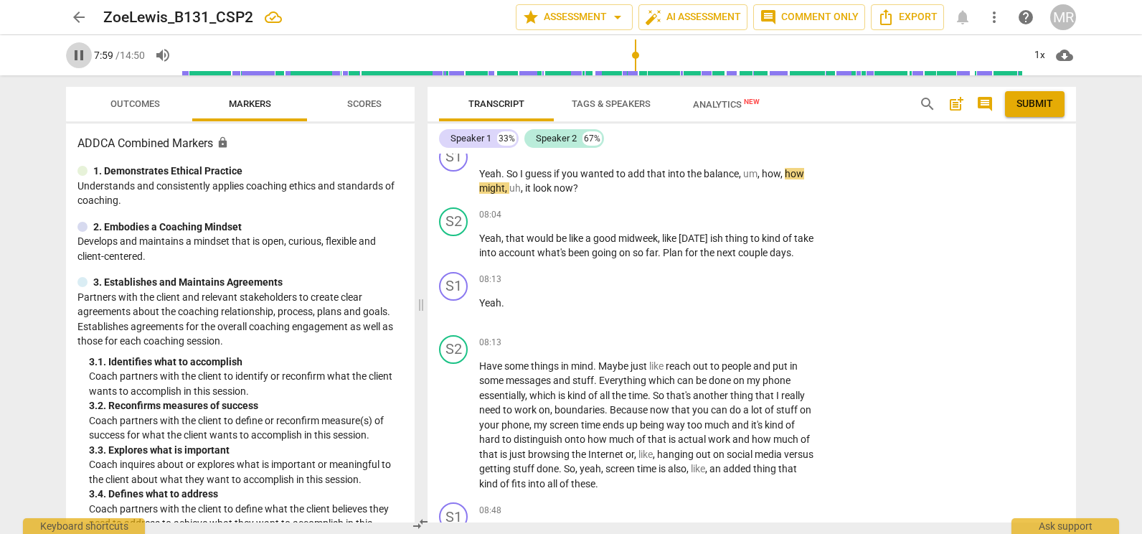
click at [79, 60] on span "pause" at bounding box center [78, 55] width 17 height 17
